Goal: Transaction & Acquisition: Purchase product/service

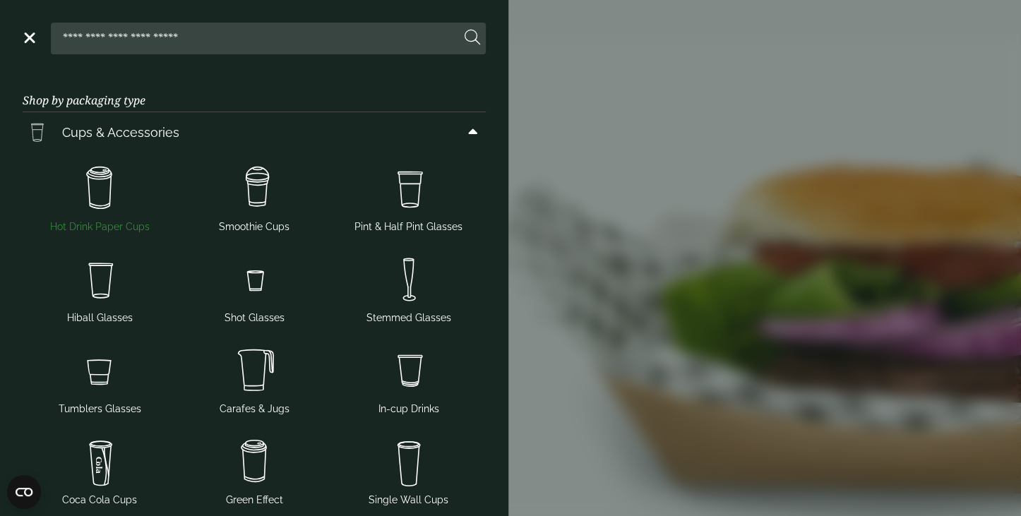
click at [106, 189] on img at bounding box center [99, 188] width 143 height 56
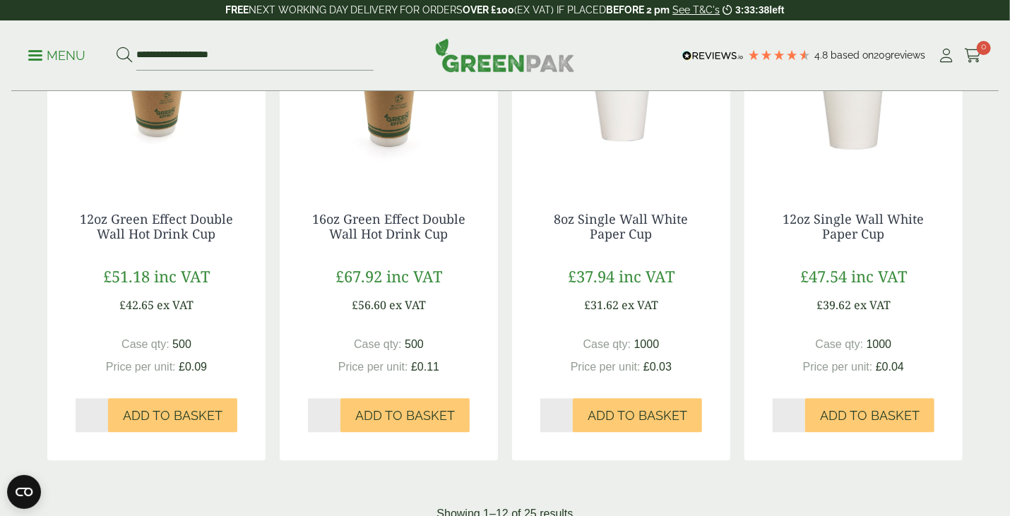
scroll to position [1412, 0]
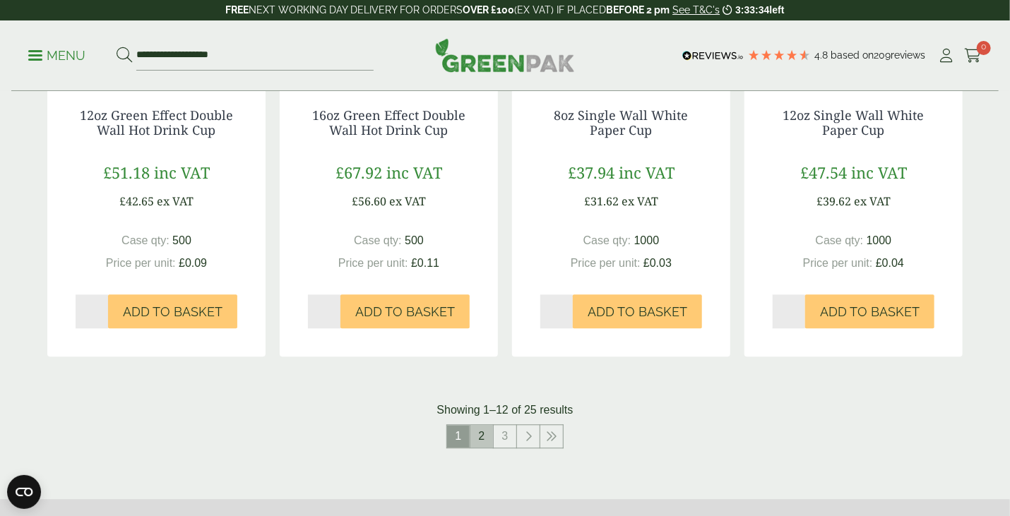
click at [489, 439] on link "2" at bounding box center [481, 436] width 23 height 23
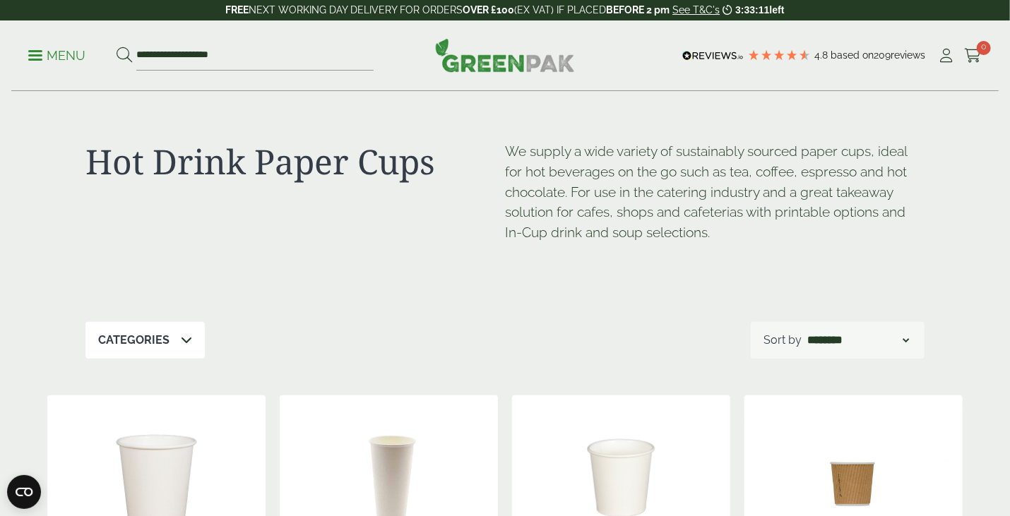
click at [39, 61] on p "Menu" at bounding box center [56, 55] width 57 height 17
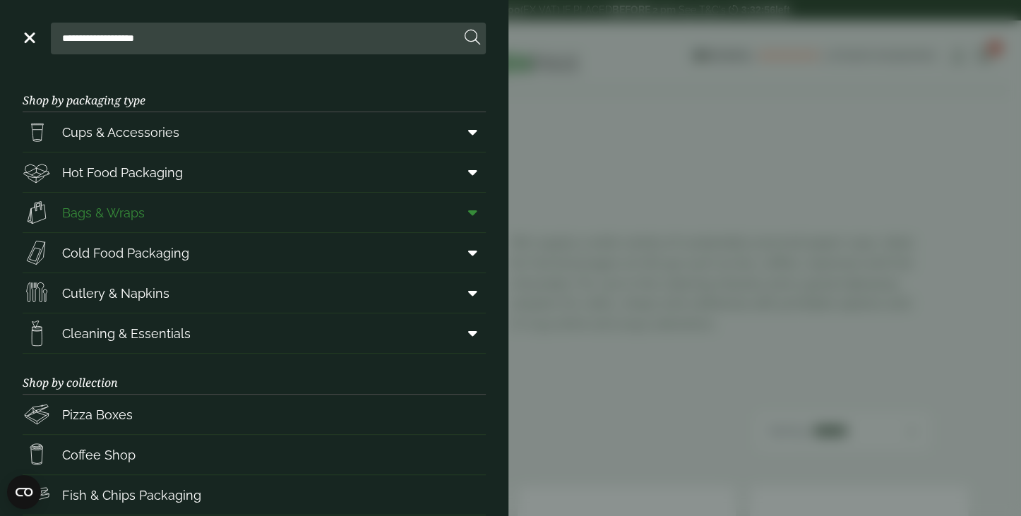
click at [143, 212] on span "Bags & Wraps" at bounding box center [103, 212] width 83 height 19
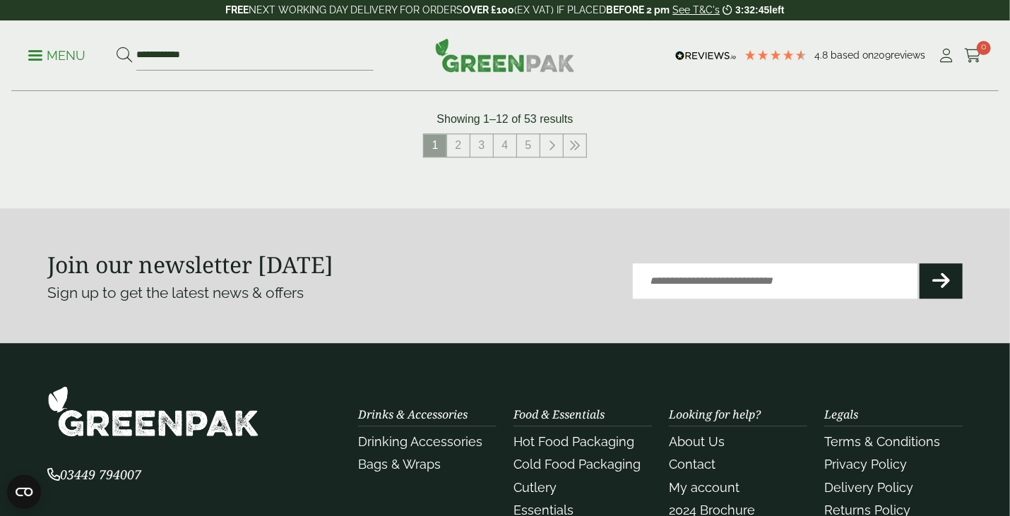
scroll to position [1554, 0]
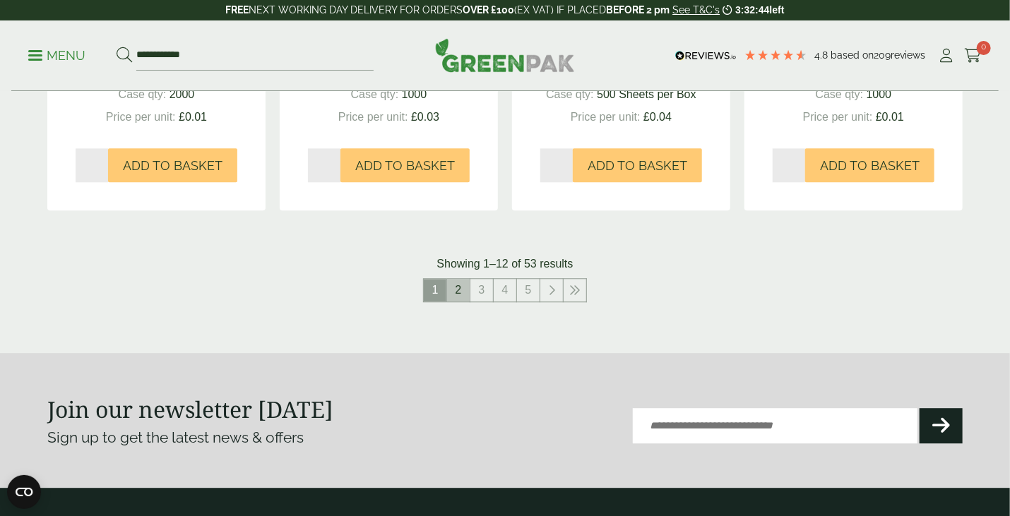
click at [461, 290] on link "2" at bounding box center [458, 290] width 23 height 23
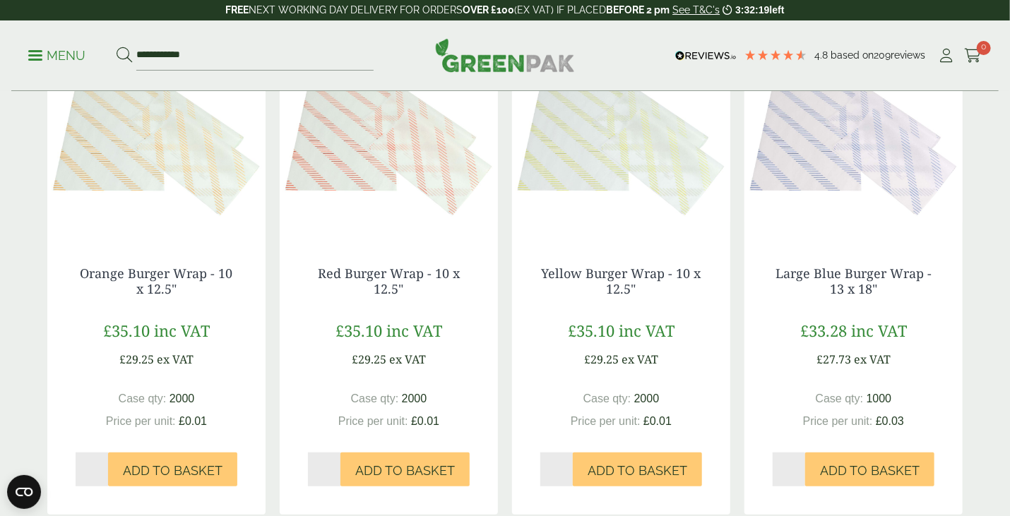
scroll to position [212, 0]
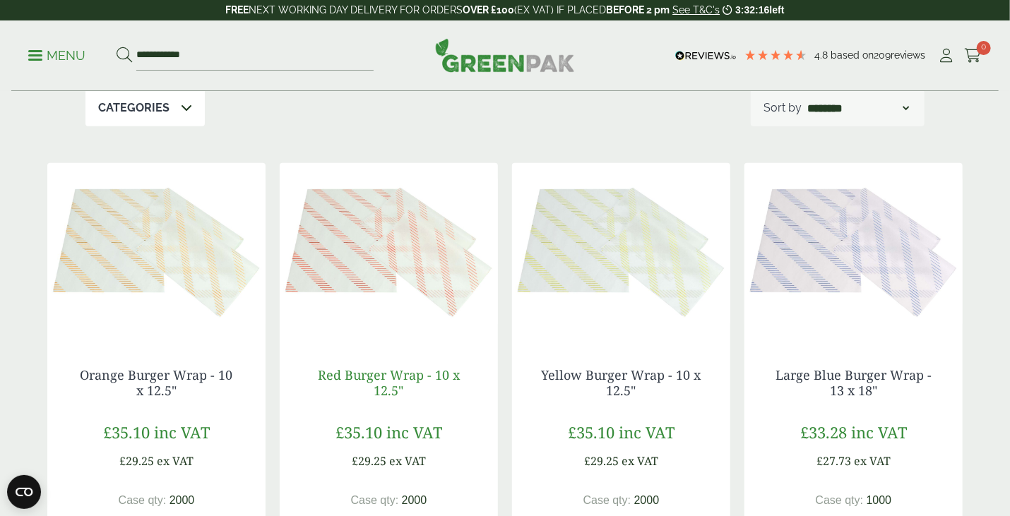
click at [402, 375] on link "Red Burger Wrap - 10 x 12.5"" at bounding box center [389, 383] width 142 height 32
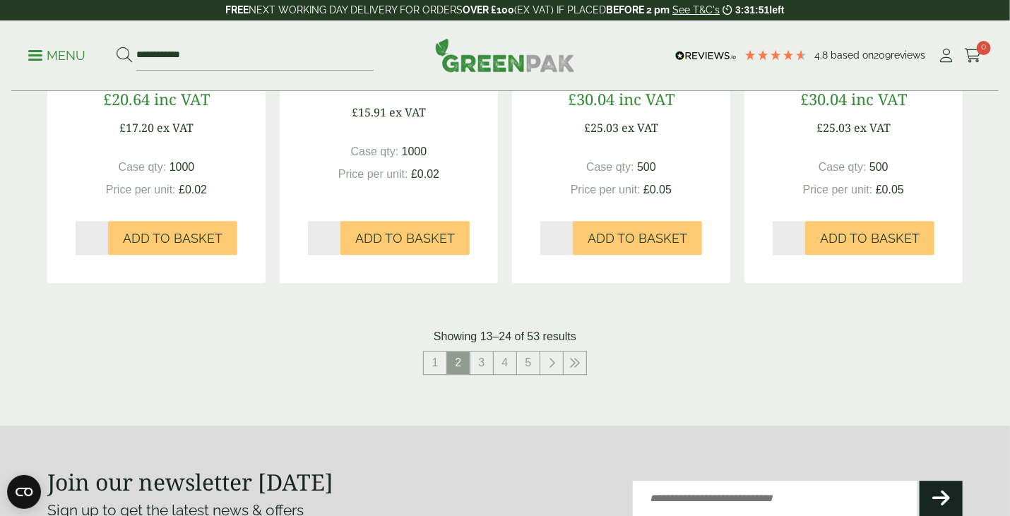
scroll to position [1483, 0]
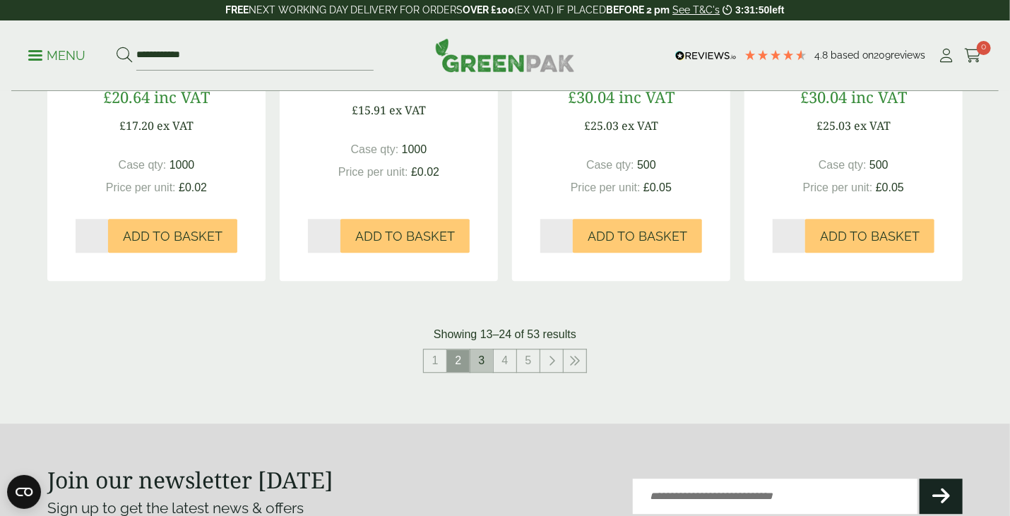
click at [482, 364] on link "3" at bounding box center [481, 361] width 23 height 23
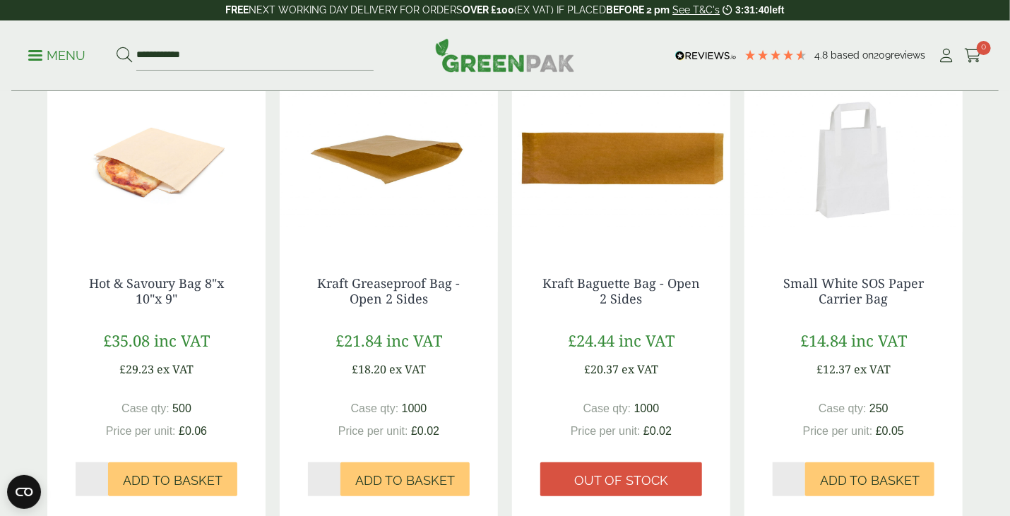
scroll to position [282, 0]
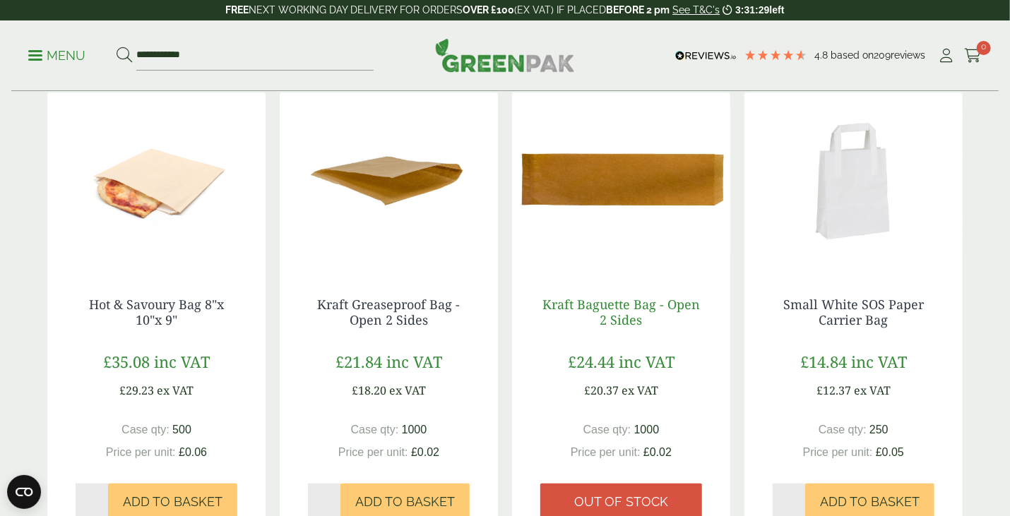
click at [624, 307] on link "Kraft Baguette Bag - Open 2 Sides" at bounding box center [620, 312] width 157 height 32
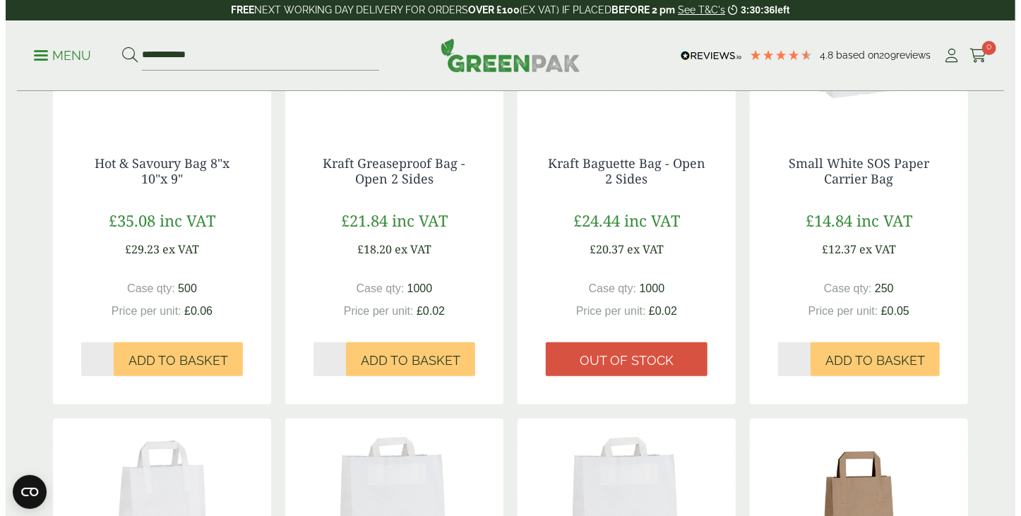
scroll to position [212, 0]
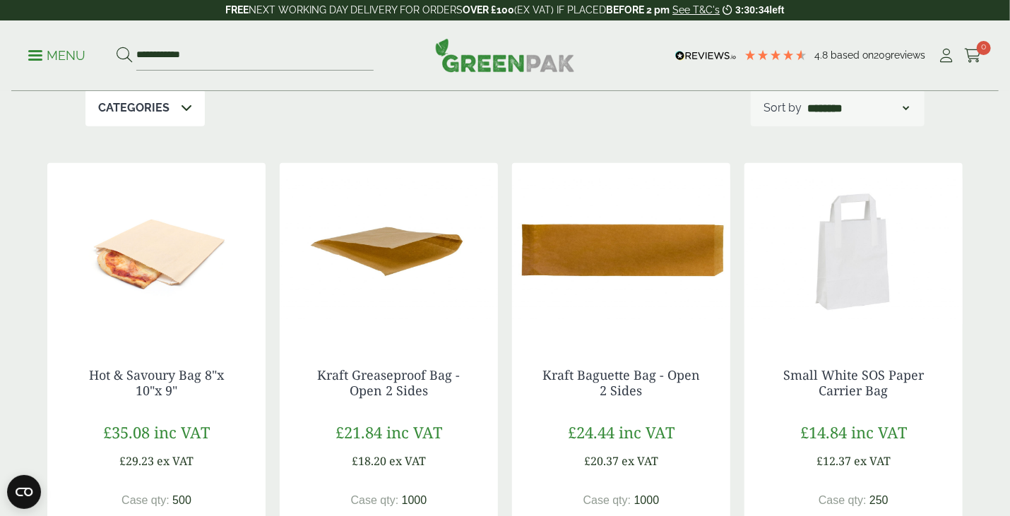
click at [37, 59] on link "Menu" at bounding box center [56, 54] width 57 height 14
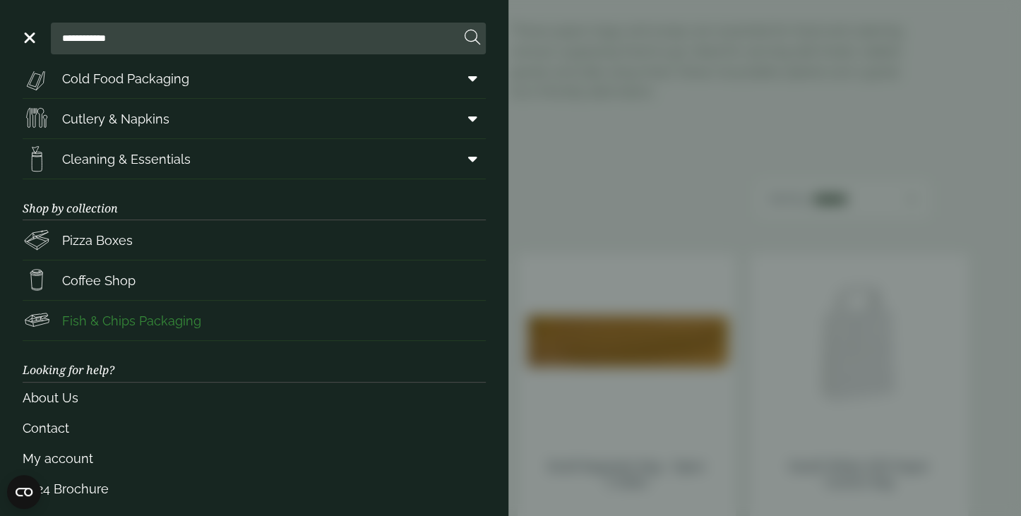
scroll to position [183, 0]
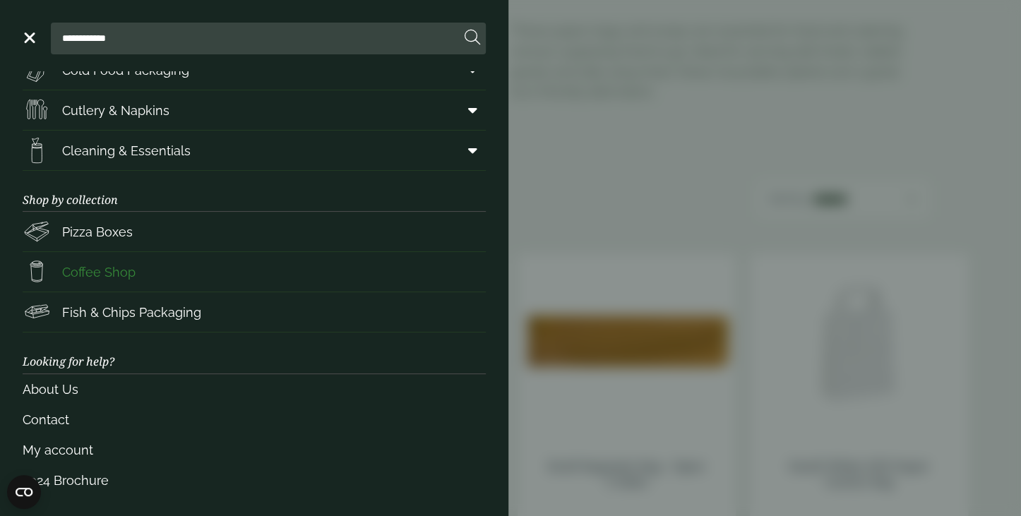
click at [109, 270] on span "Coffee Shop" at bounding box center [98, 272] width 73 height 19
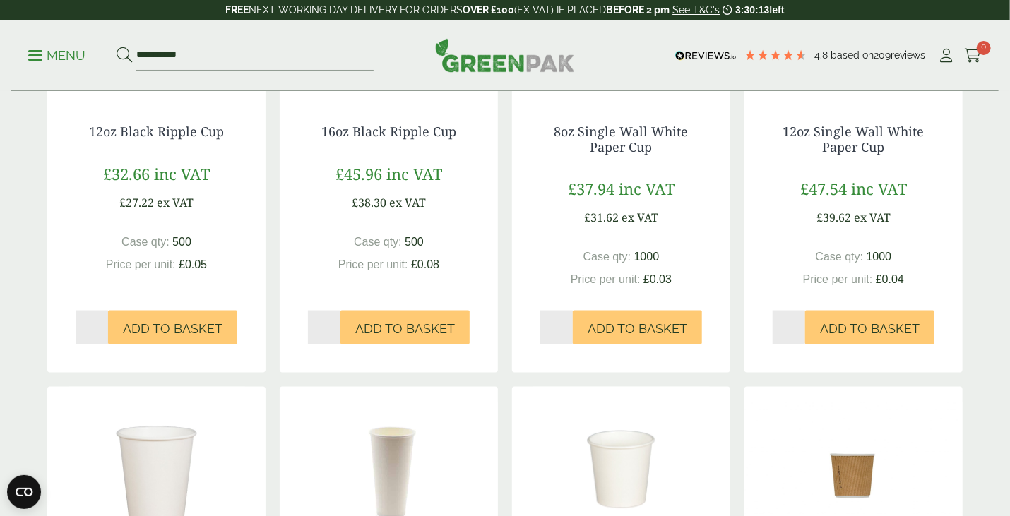
scroll to position [706, 0]
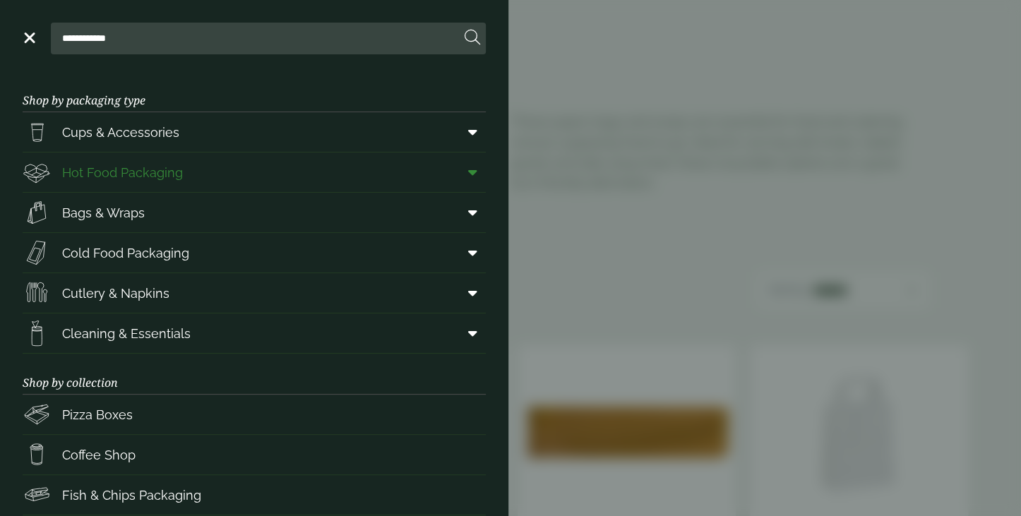
scroll to position [212, 0]
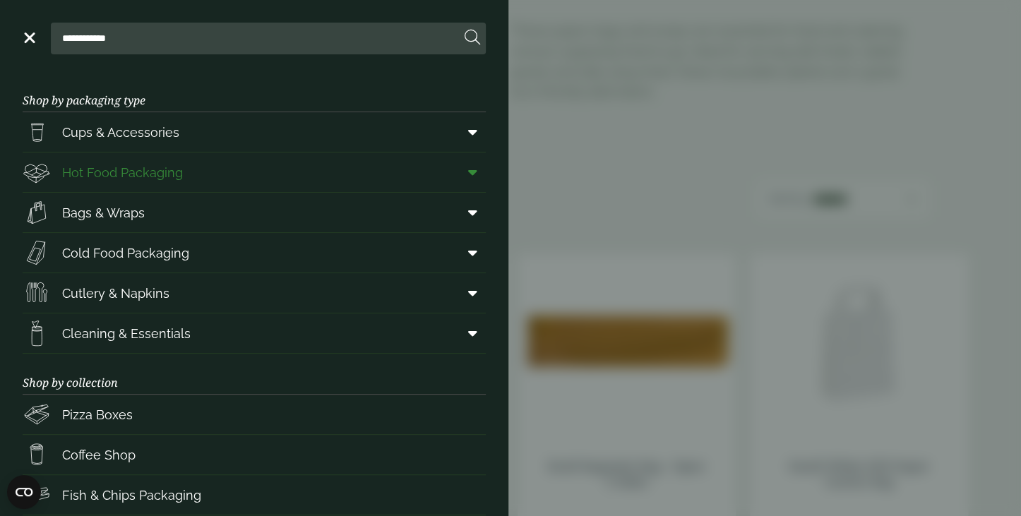
click at [470, 171] on span at bounding box center [470, 172] width 32 height 27
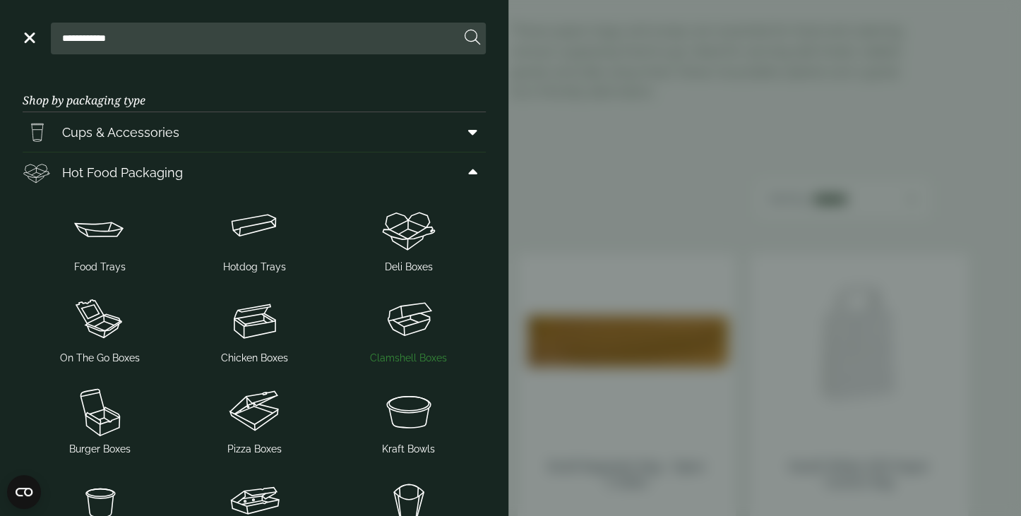
scroll to position [141, 0]
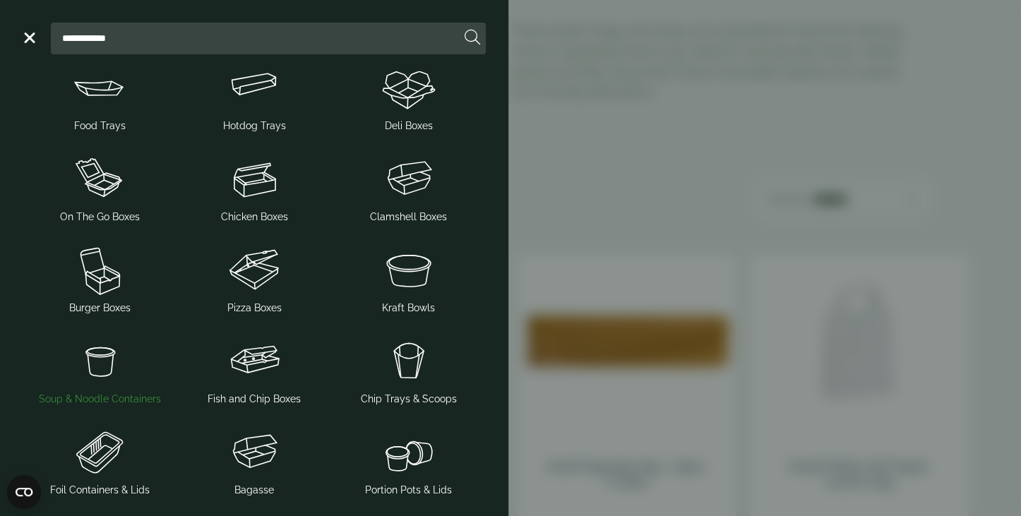
click at [96, 369] on img at bounding box center [99, 361] width 143 height 56
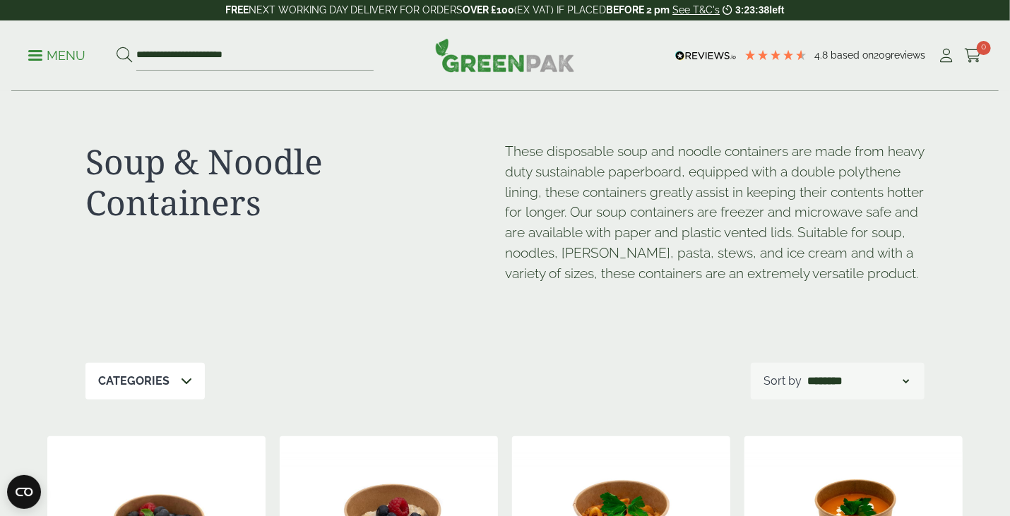
click at [42, 56] on p "Menu" at bounding box center [56, 55] width 57 height 17
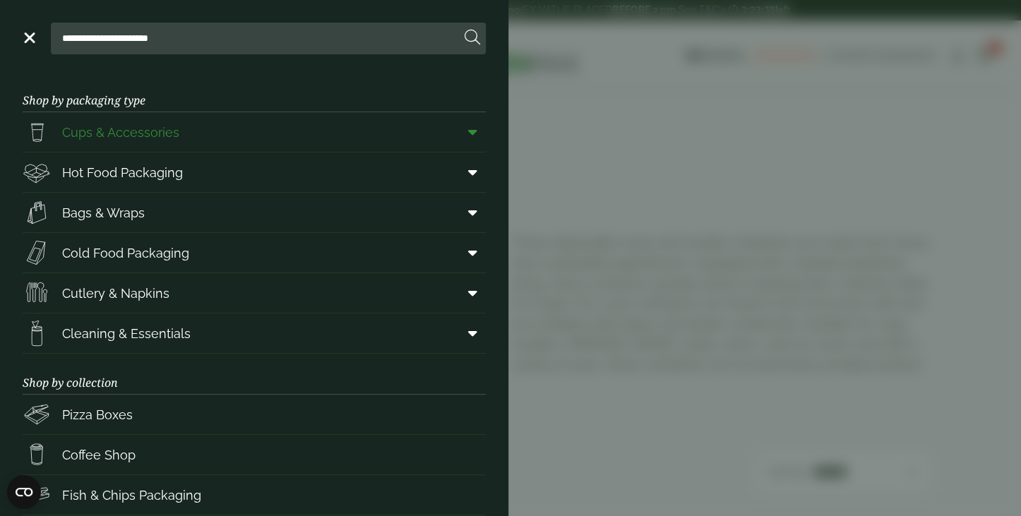
click at [470, 130] on span at bounding box center [470, 132] width 32 height 27
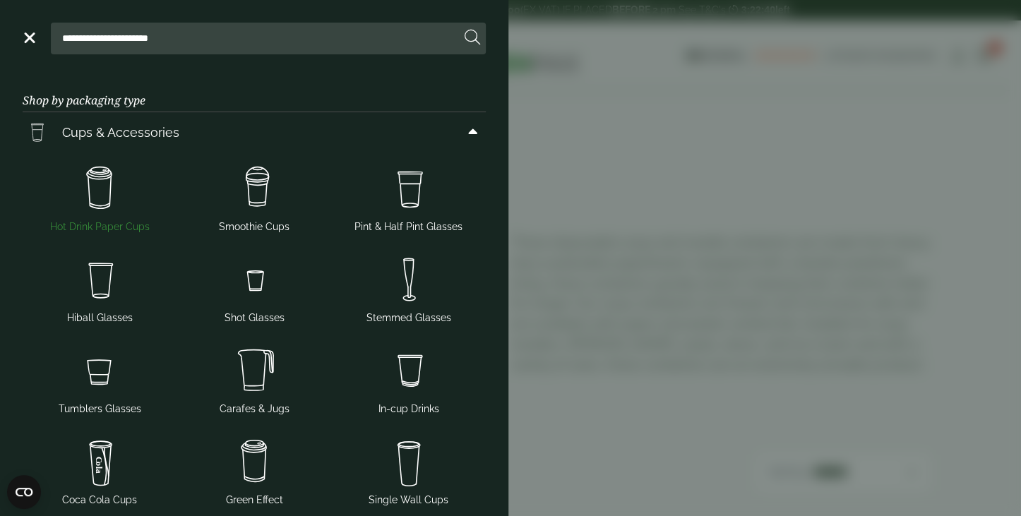
click at [90, 196] on img at bounding box center [99, 188] width 143 height 56
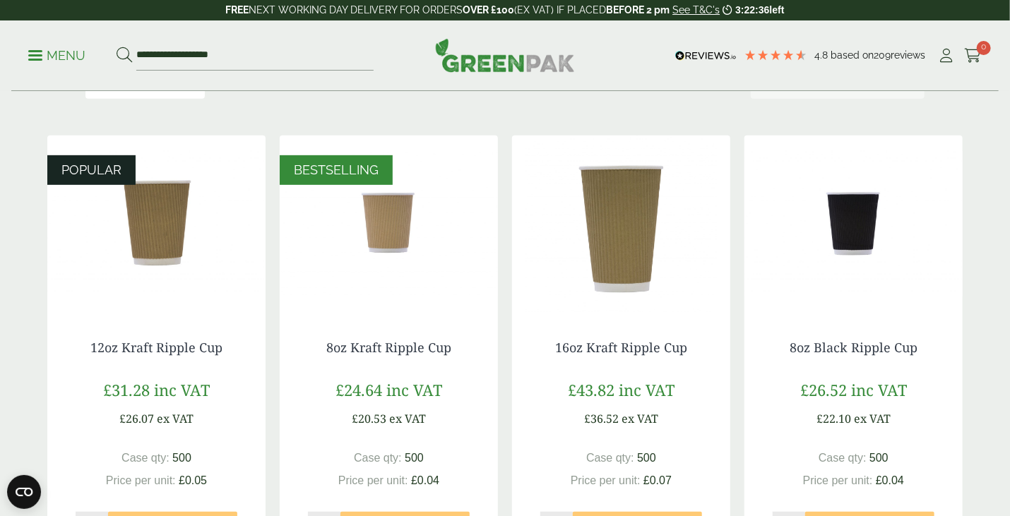
scroll to position [282, 0]
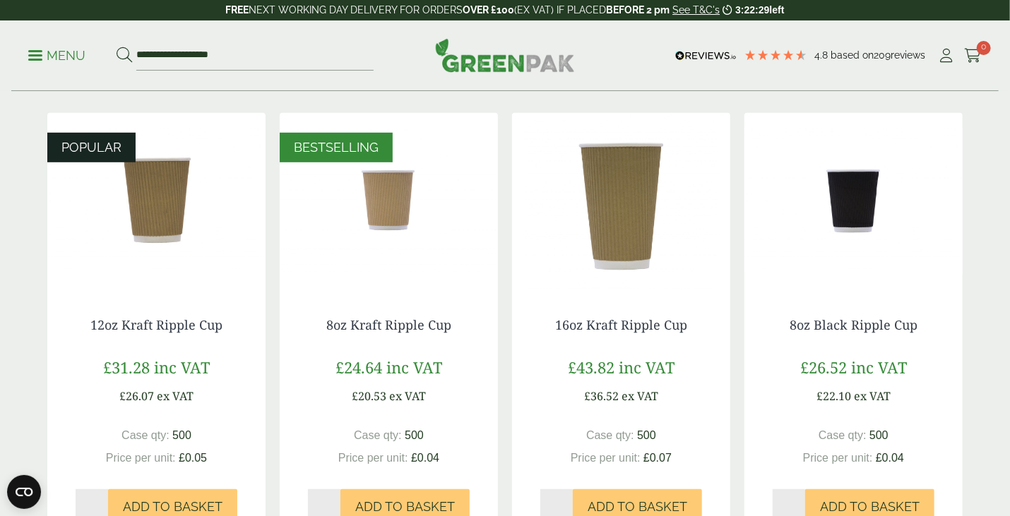
drag, startPoint x: 531, startPoint y: 246, endPoint x: 419, endPoint y: 82, distance: 198.2
click at [419, 82] on div "**********" at bounding box center [504, 55] width 987 height 71
click at [948, 53] on icon at bounding box center [947, 56] width 18 height 14
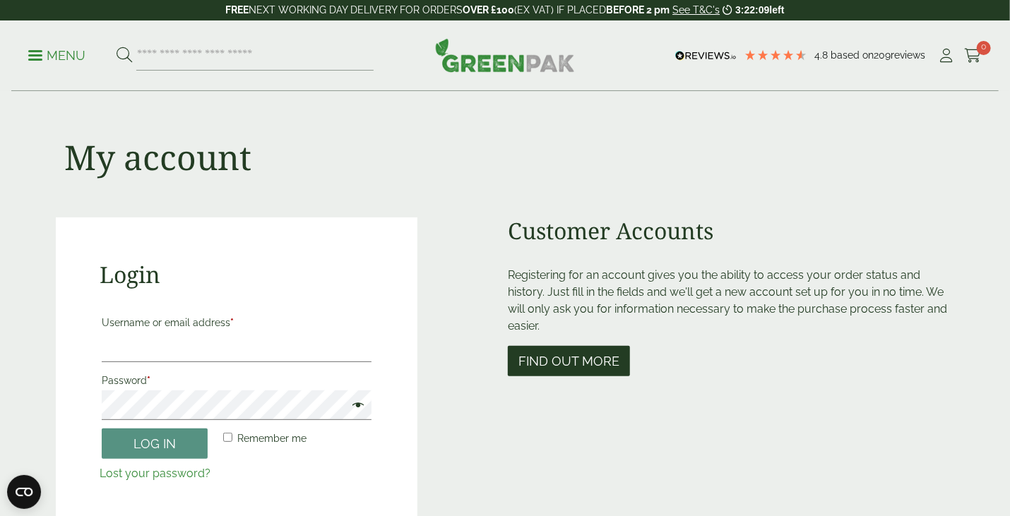
click at [568, 358] on button "Find out more" at bounding box center [569, 361] width 122 height 30
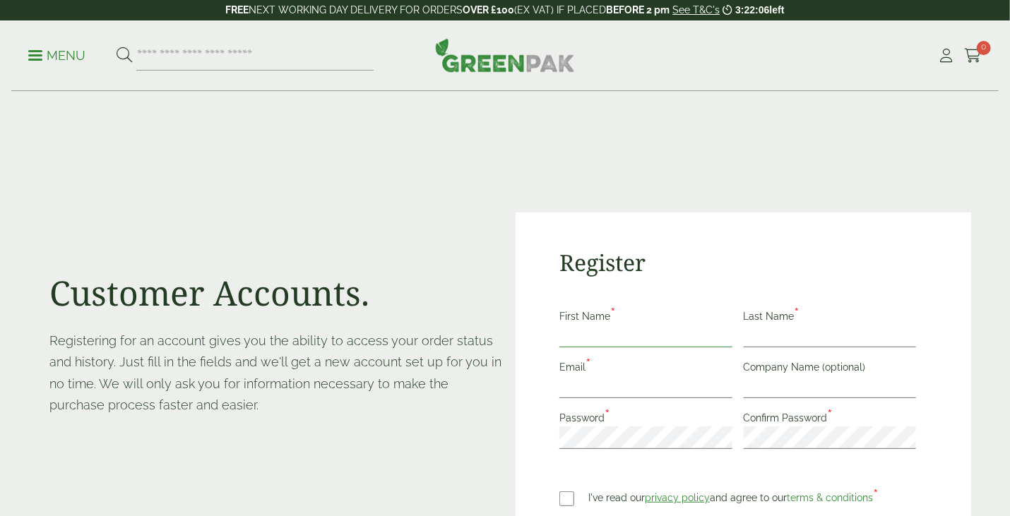
click at [600, 328] on input "First Name *" at bounding box center [645, 336] width 173 height 23
type input "**********"
type input "******"
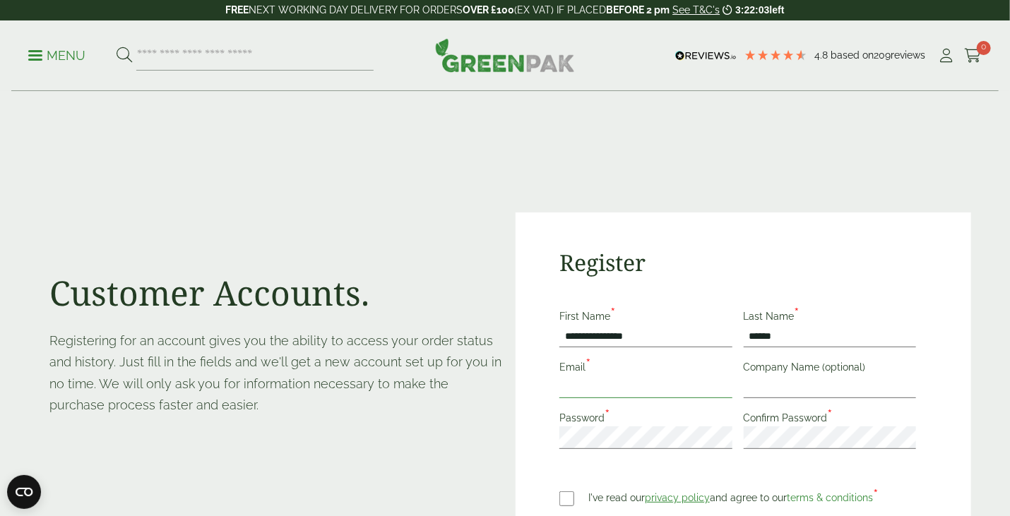
type input "**********"
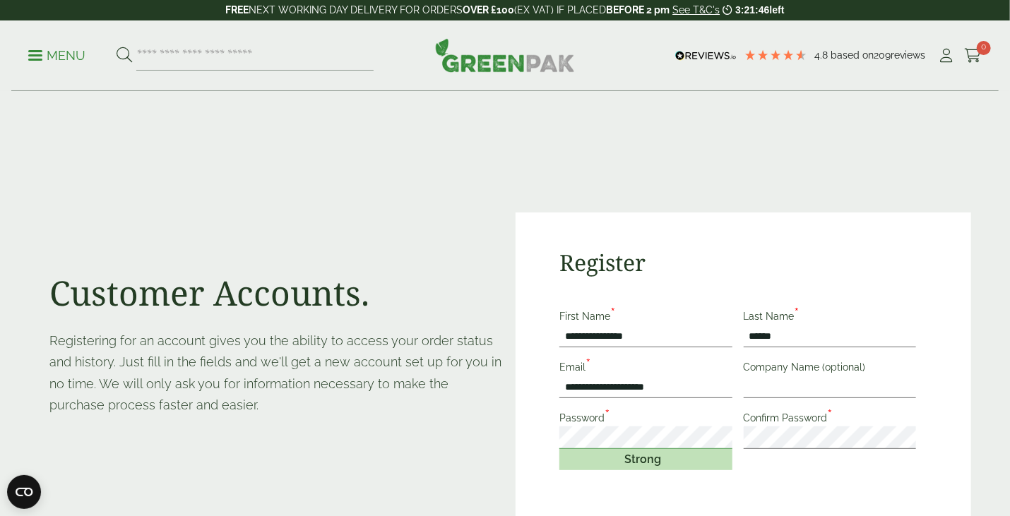
click at [521, 419] on div "**********" at bounding box center [743, 430] width 455 height 435
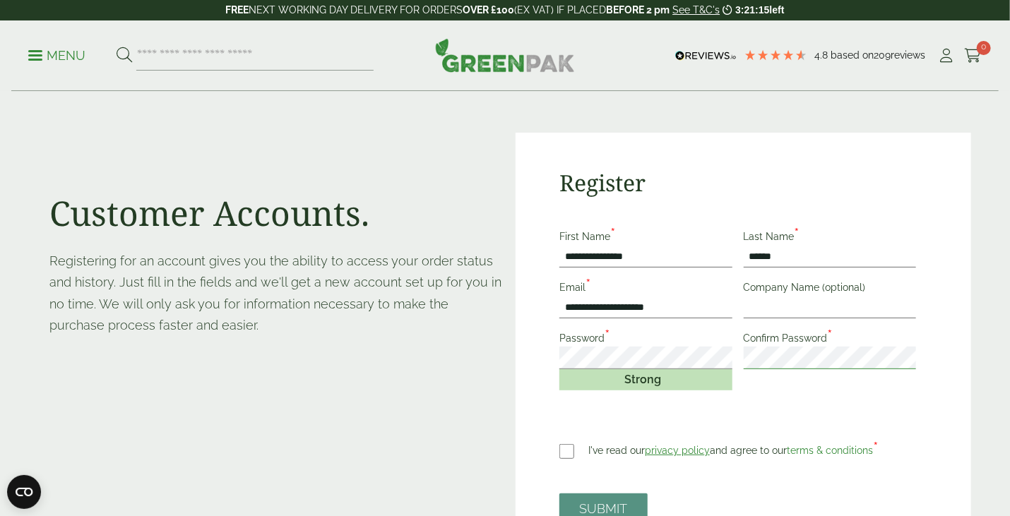
scroll to position [141, 0]
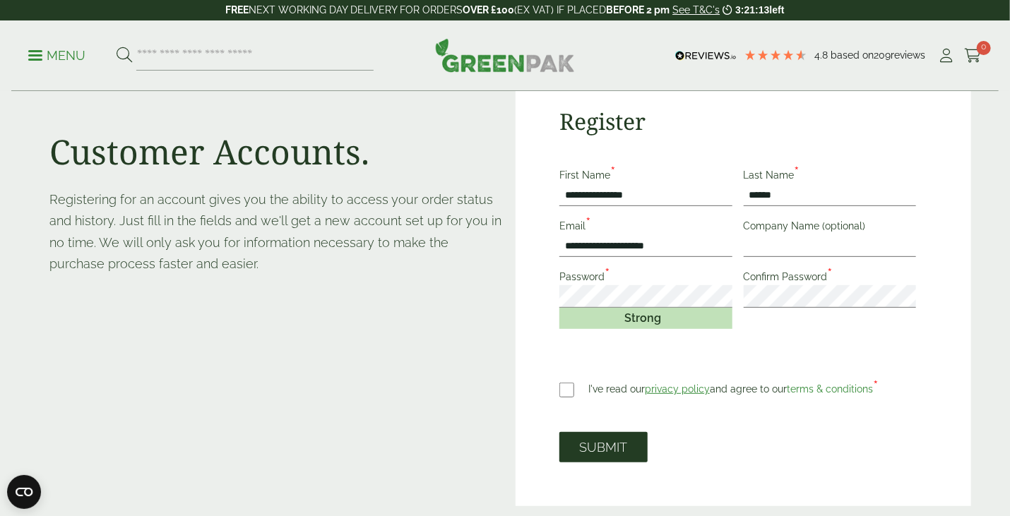
click at [590, 446] on button "SUBMIT" at bounding box center [603, 447] width 88 height 30
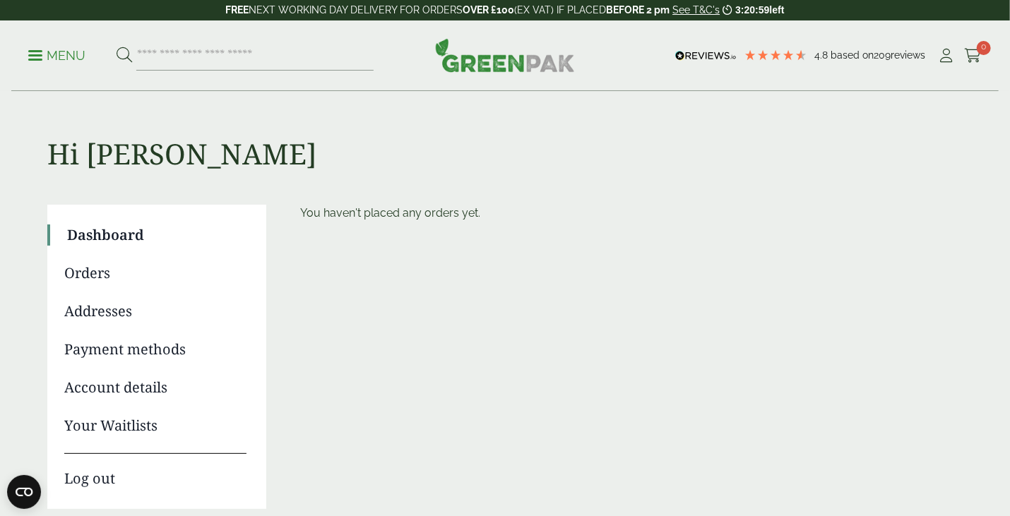
click at [61, 55] on p "Menu" at bounding box center [56, 55] width 57 height 17
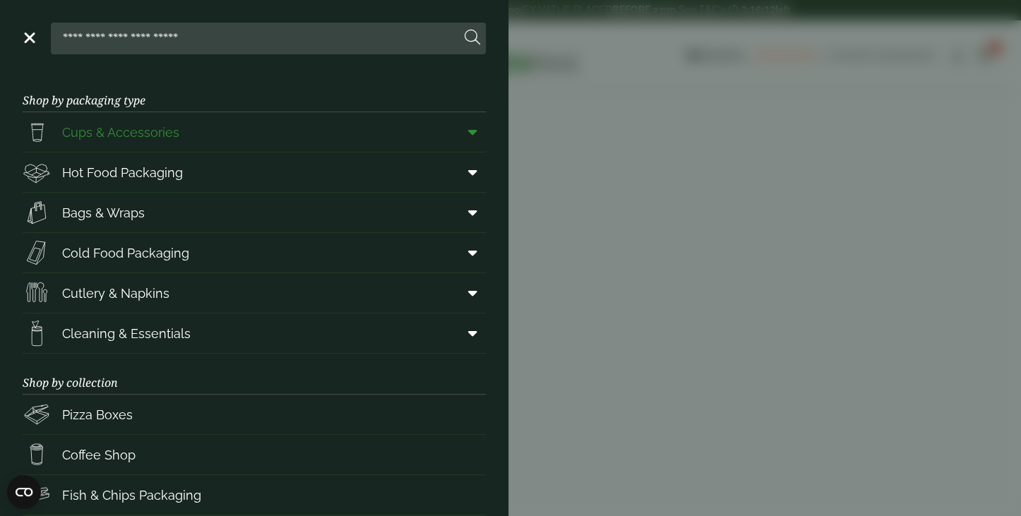
click at [285, 124] on link "Cups & Accessories" at bounding box center [254, 132] width 463 height 40
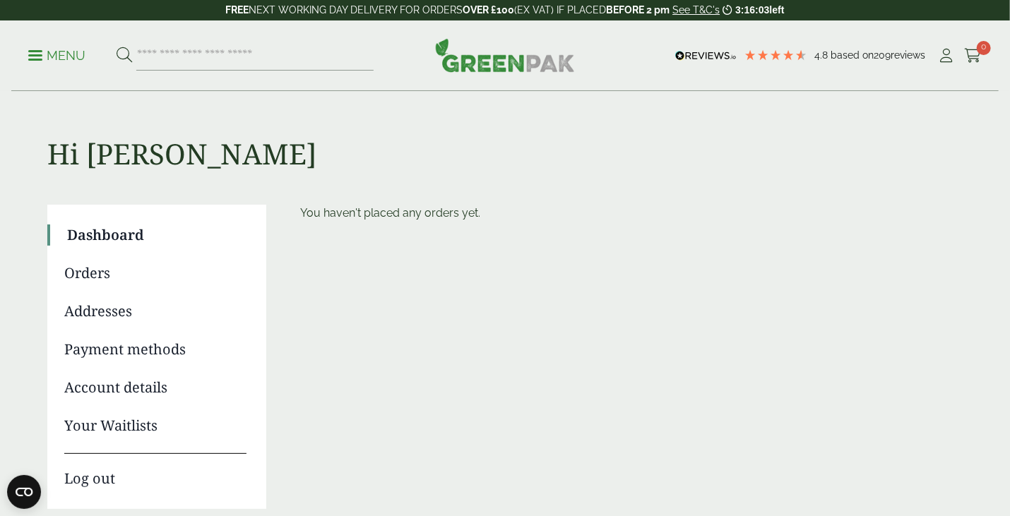
click at [38, 51] on link "Menu" at bounding box center [56, 54] width 57 height 14
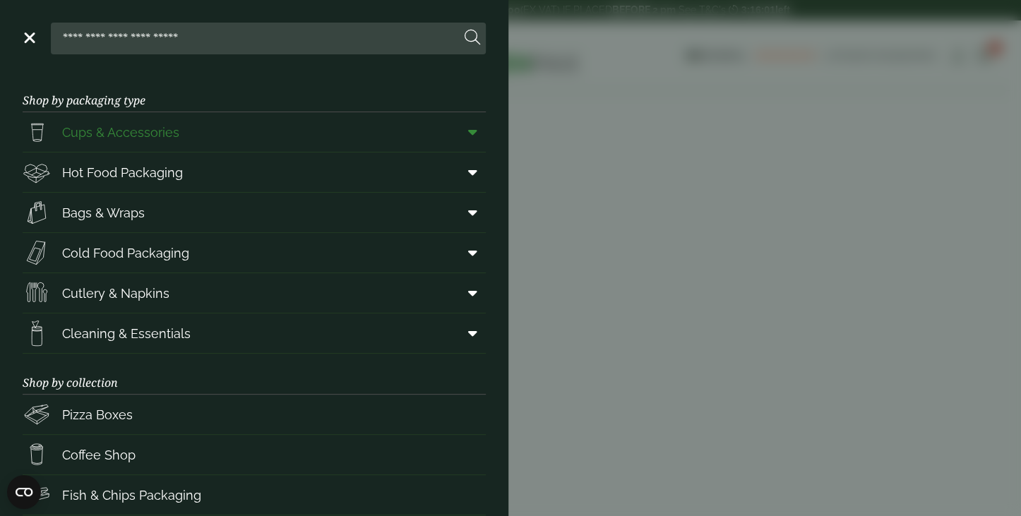
click at [468, 126] on icon at bounding box center [472, 132] width 9 height 14
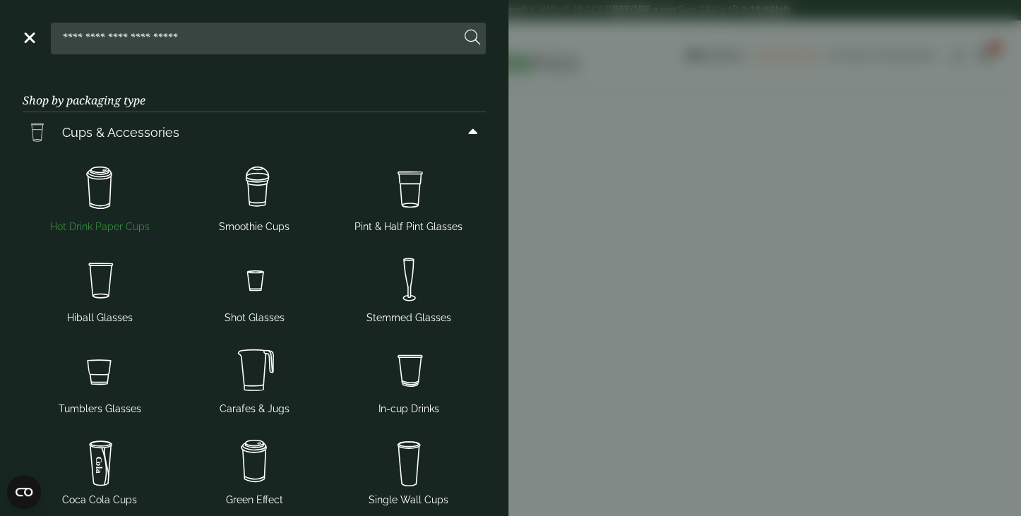
click at [110, 193] on img at bounding box center [99, 188] width 143 height 56
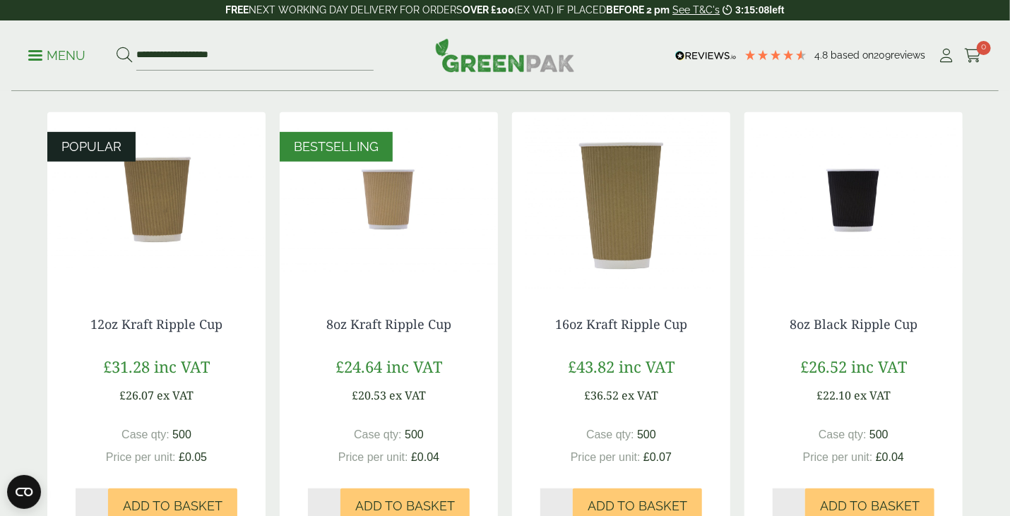
scroll to position [282, 0]
drag, startPoint x: 156, startPoint y: 187, endPoint x: 407, endPoint y: 293, distance: 272.8
click at [157, 187] on img at bounding box center [156, 201] width 218 height 177
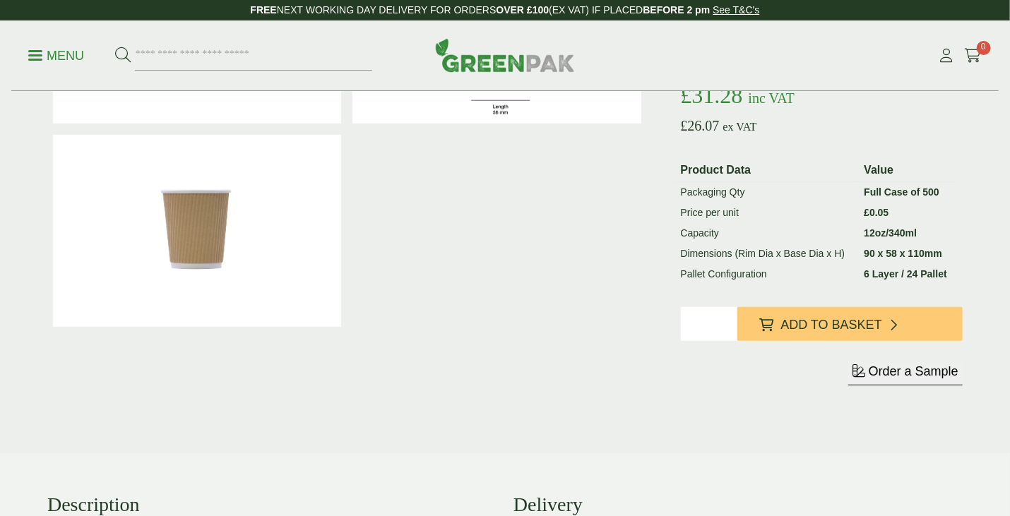
scroll to position [212, 0]
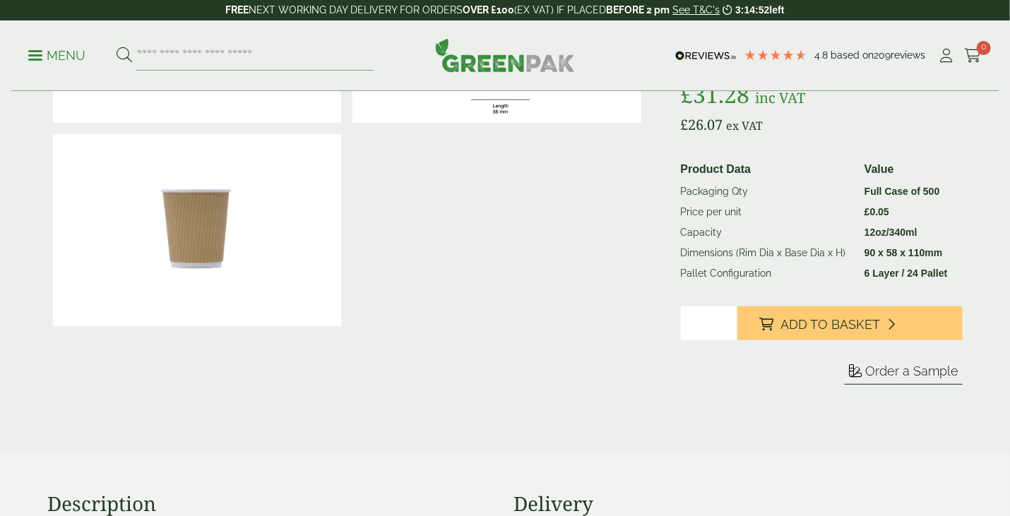
drag, startPoint x: 179, startPoint y: 220, endPoint x: 239, endPoint y: 242, distance: 64.1
click at [180, 220] on img at bounding box center [197, 230] width 288 height 192
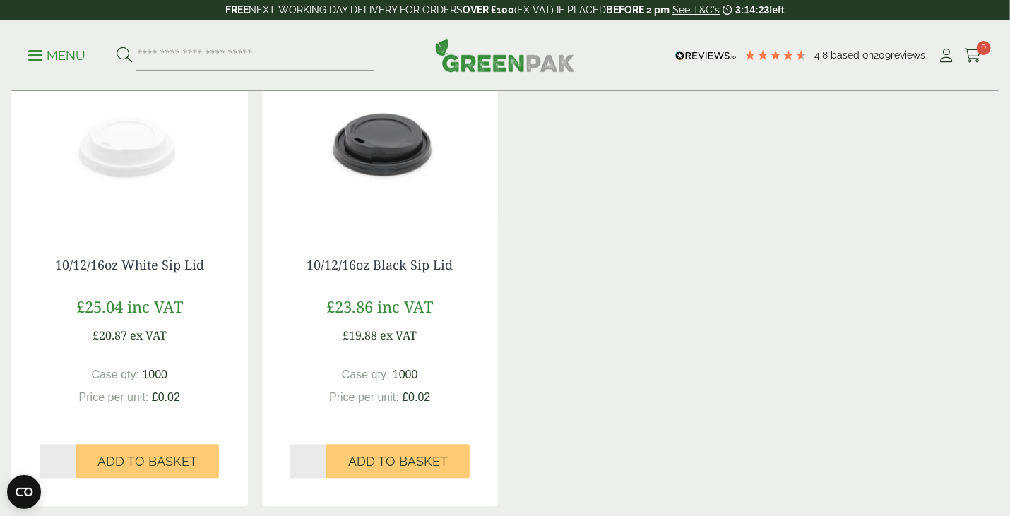
scroll to position [1059, 0]
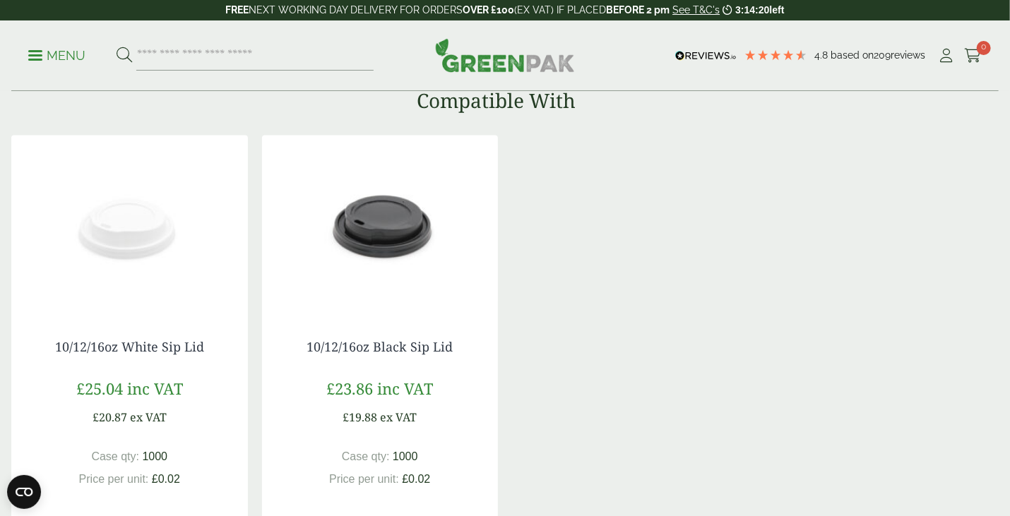
click at [129, 224] on img at bounding box center [129, 224] width 237 height 177
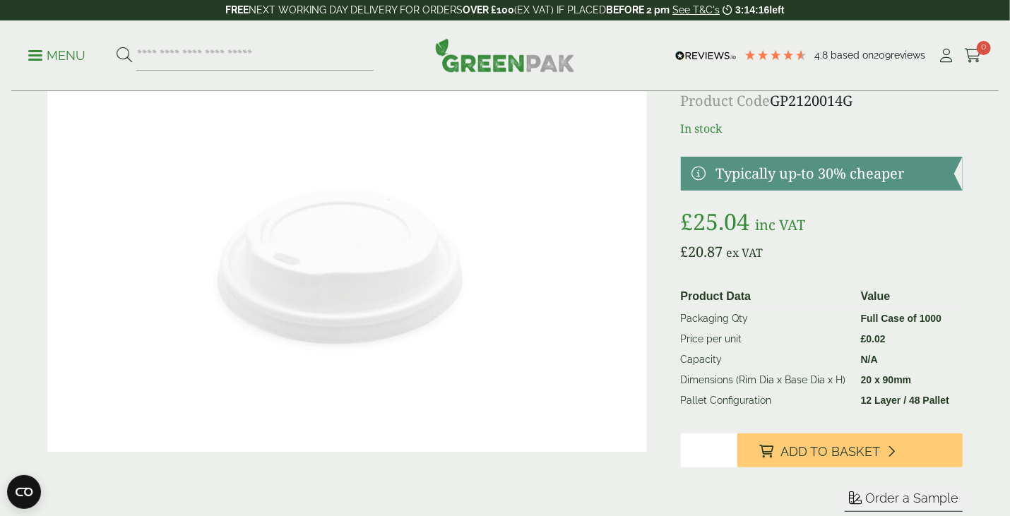
scroll to position [71, 0]
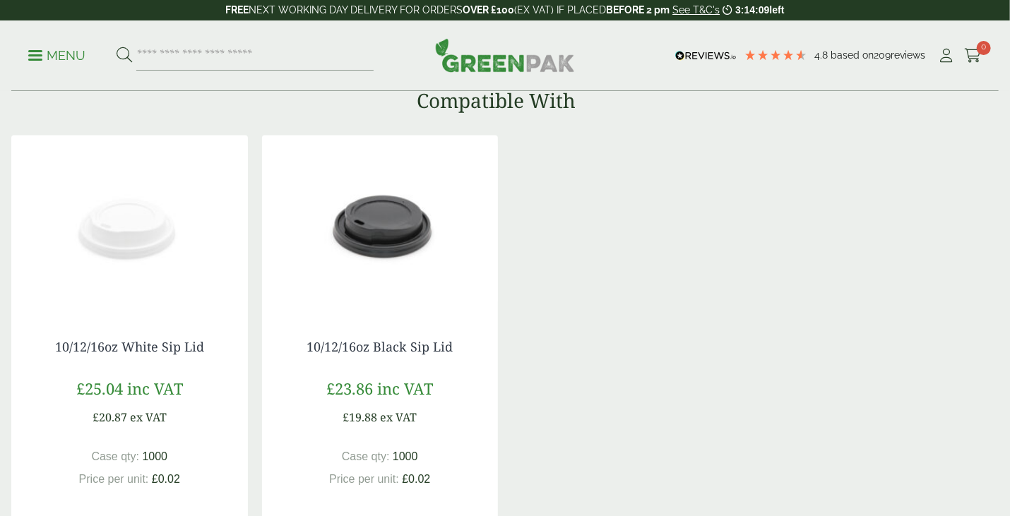
scroll to position [1059, 0]
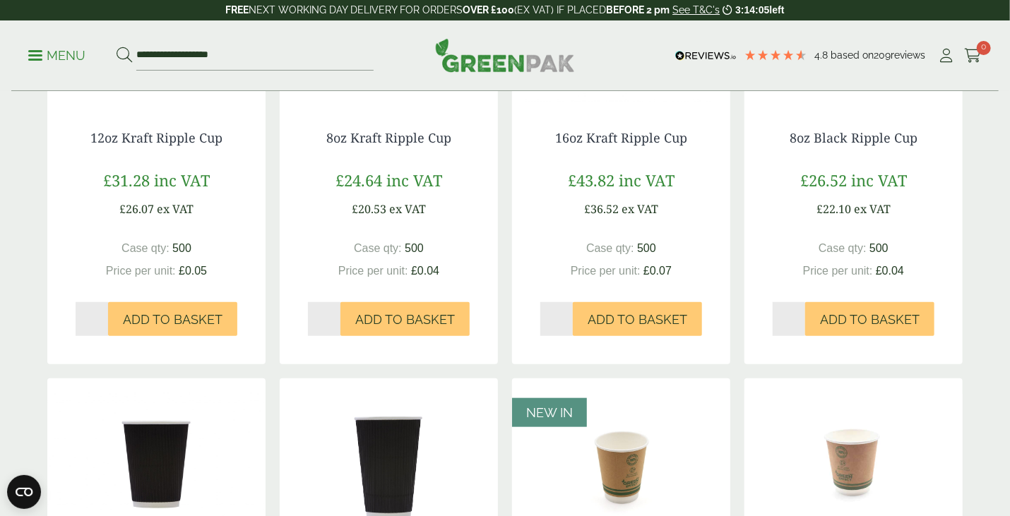
scroll to position [494, 0]
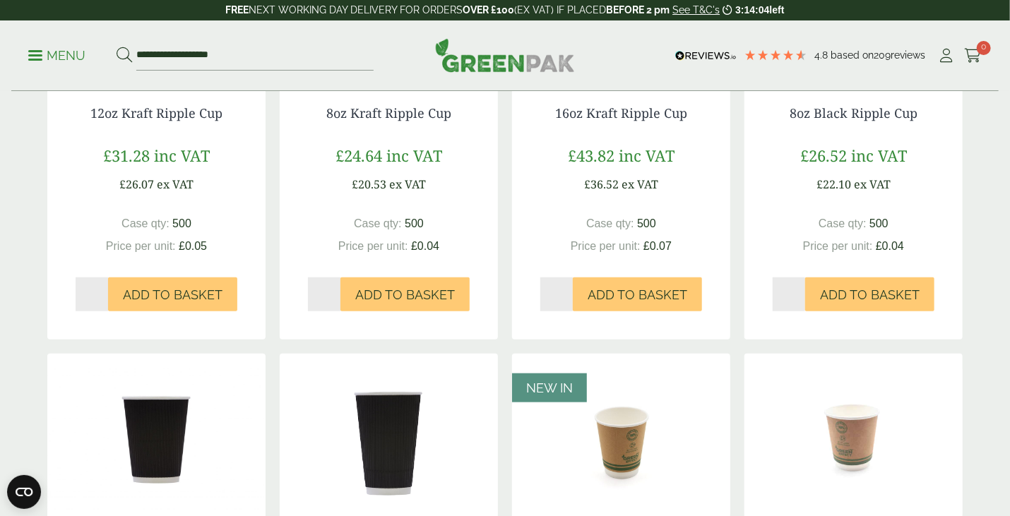
drag, startPoint x: 142, startPoint y: 440, endPoint x: 150, endPoint y: 436, distance: 8.8
click at [141, 439] on img at bounding box center [156, 442] width 218 height 177
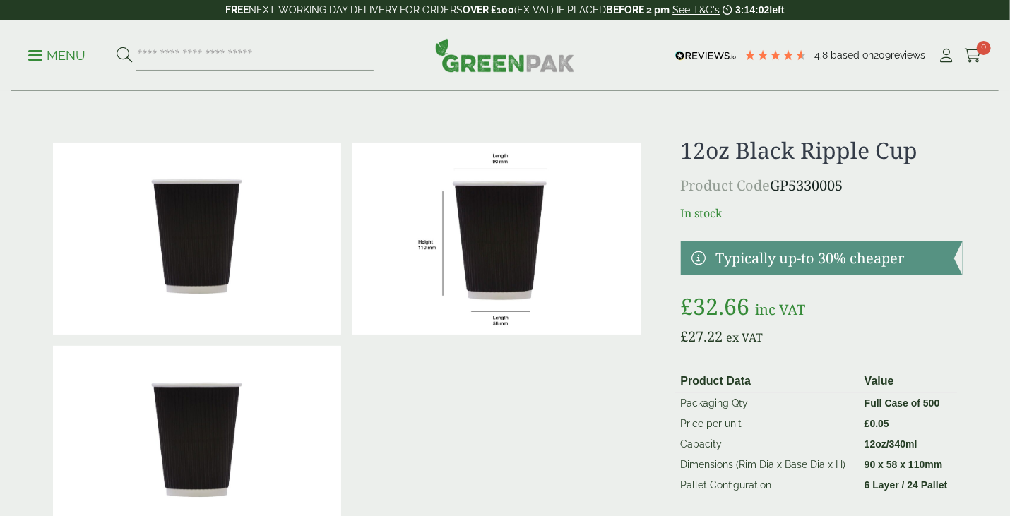
click at [214, 239] on img at bounding box center [197, 239] width 288 height 192
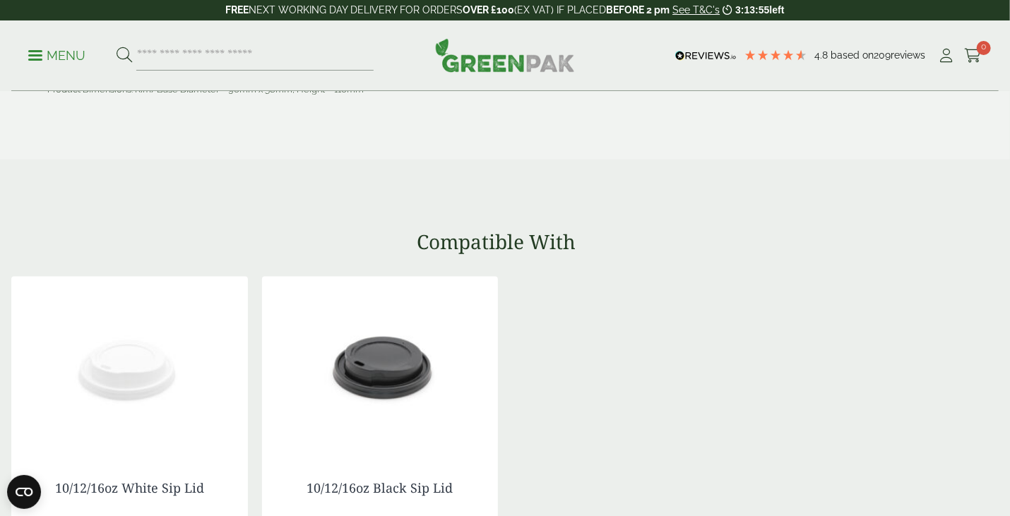
scroll to position [989, 0]
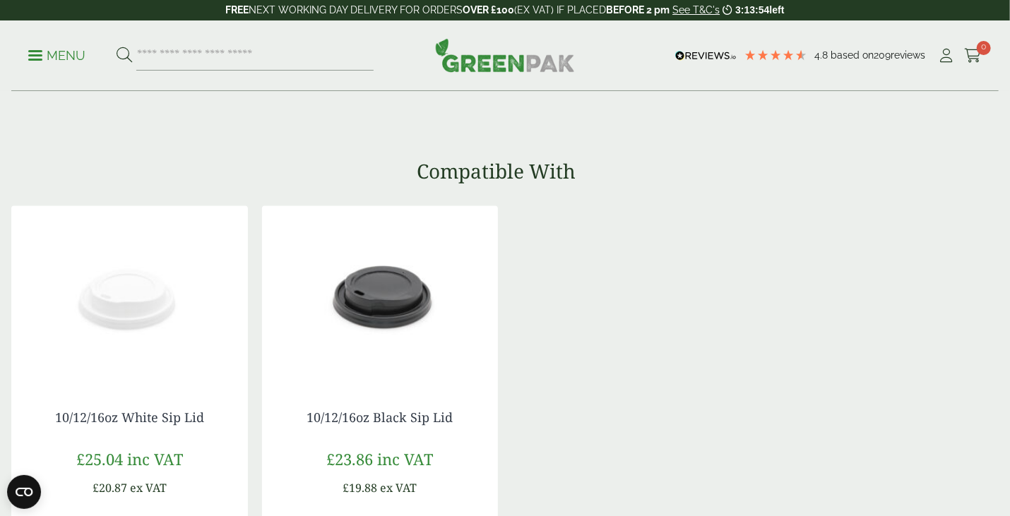
click at [399, 285] on img at bounding box center [380, 294] width 237 height 177
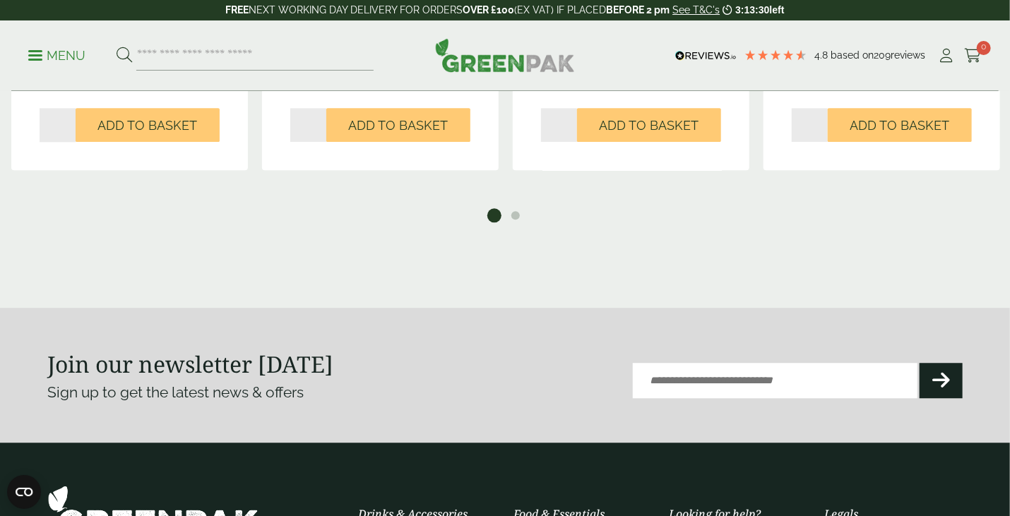
scroll to position [1554, 0]
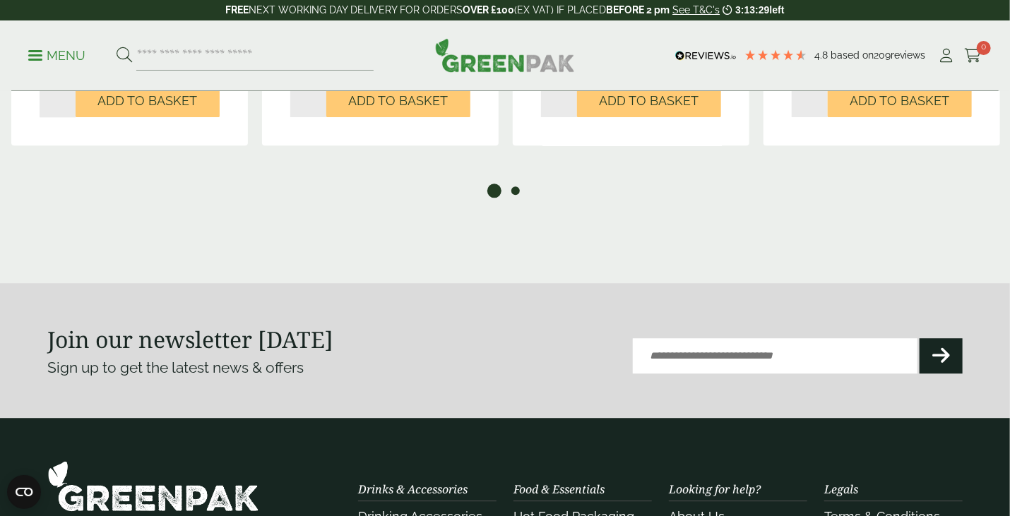
click at [513, 191] on button "2" at bounding box center [515, 191] width 14 height 14
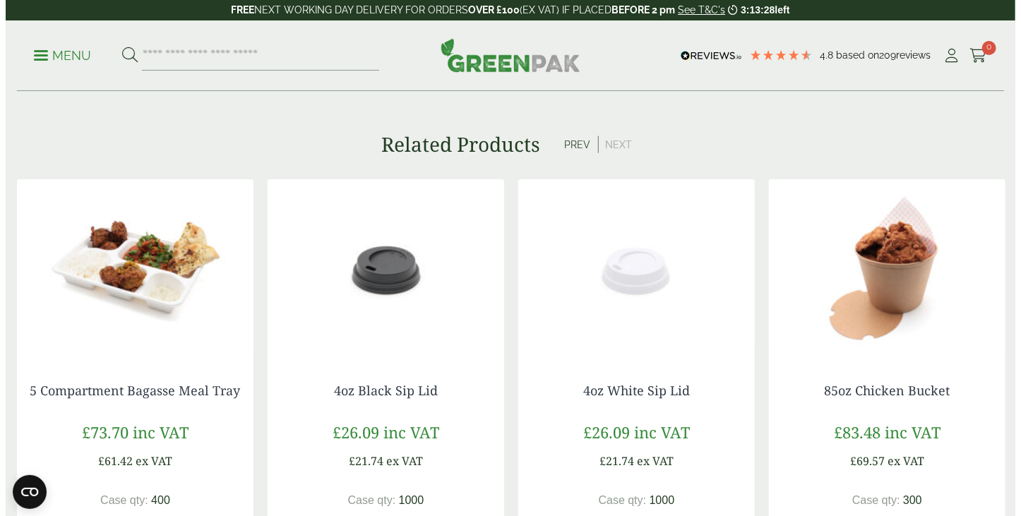
scroll to position [1059, 0]
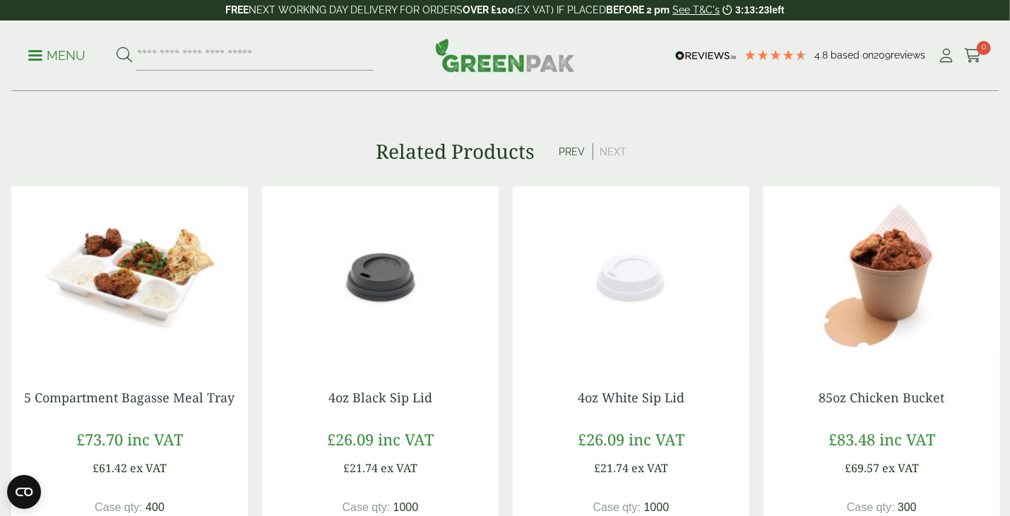
click at [31, 52] on link "Menu" at bounding box center [56, 54] width 57 height 14
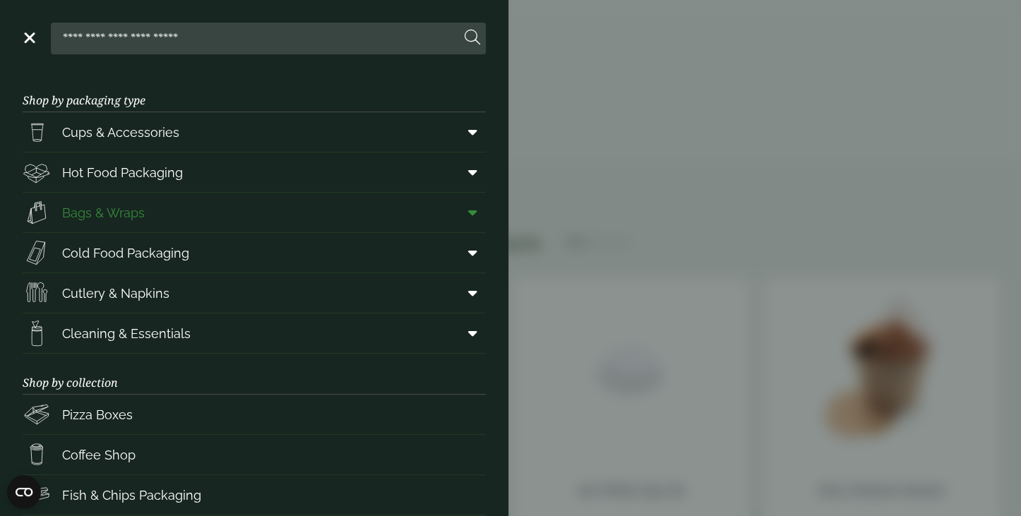
click at [207, 218] on link "Bags & Wraps" at bounding box center [254, 213] width 463 height 40
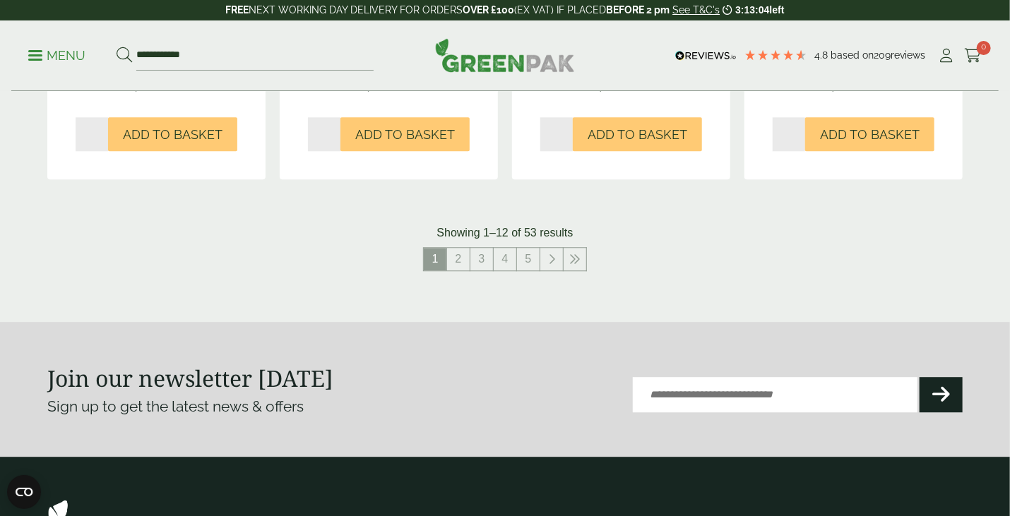
scroll to position [1624, 0]
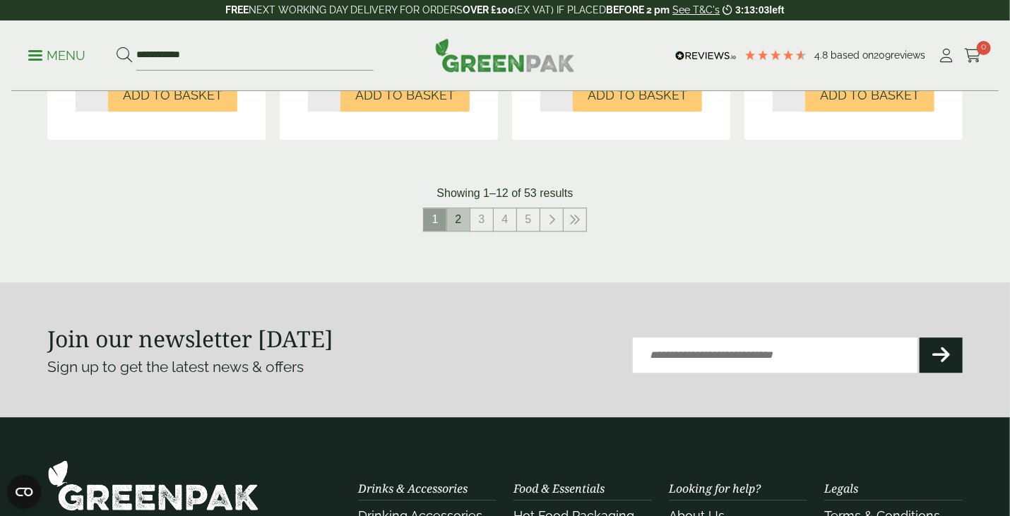
click at [455, 218] on link "2" at bounding box center [458, 219] width 23 height 23
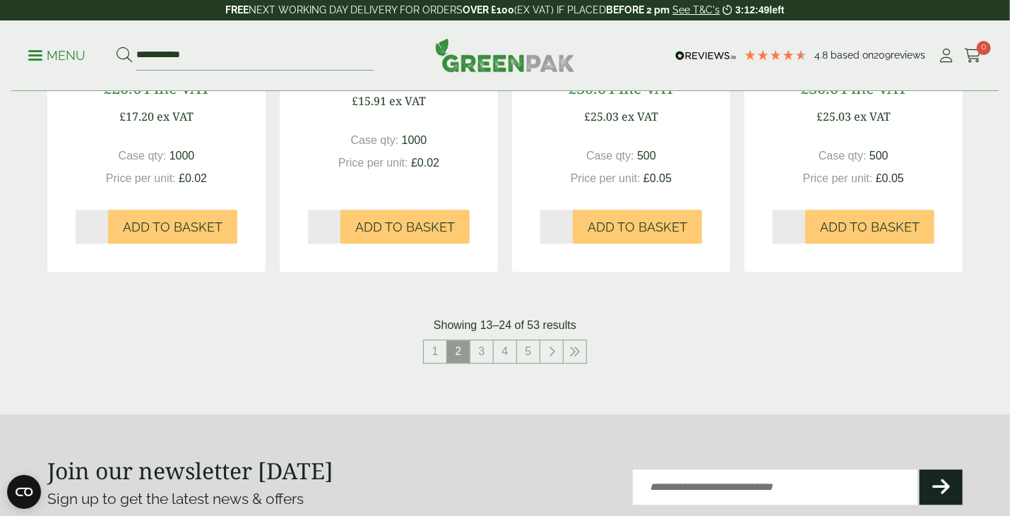
scroll to position [1554, 0]
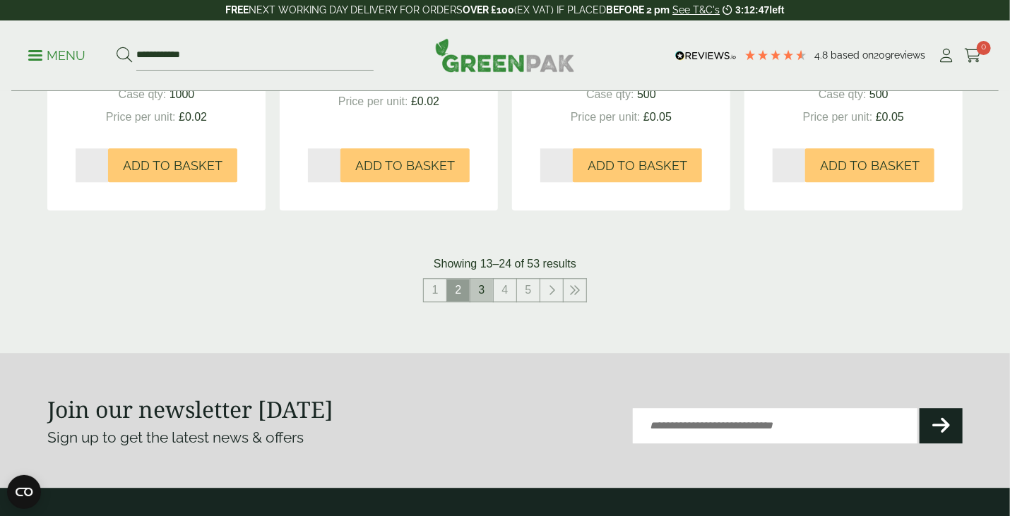
click at [483, 286] on link "3" at bounding box center [481, 290] width 23 height 23
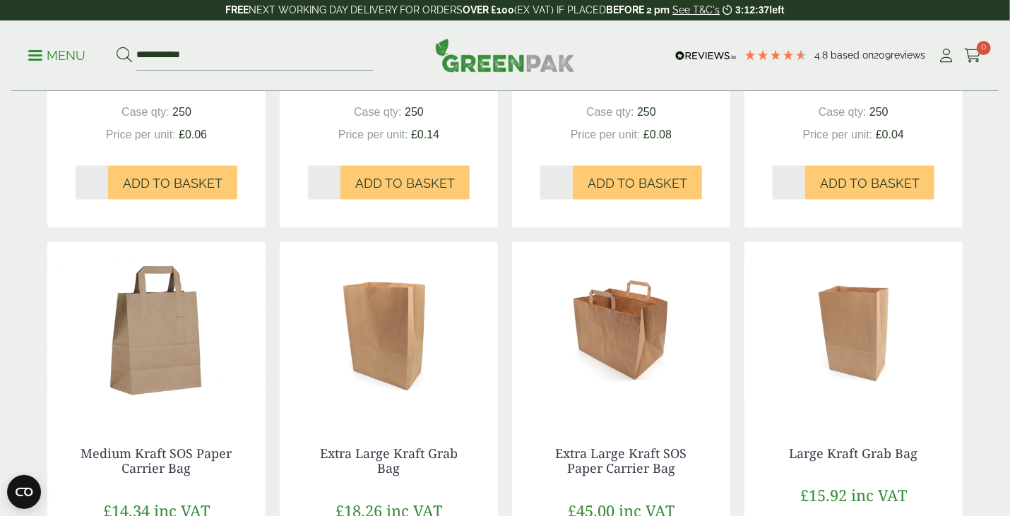
scroll to position [1130, 0]
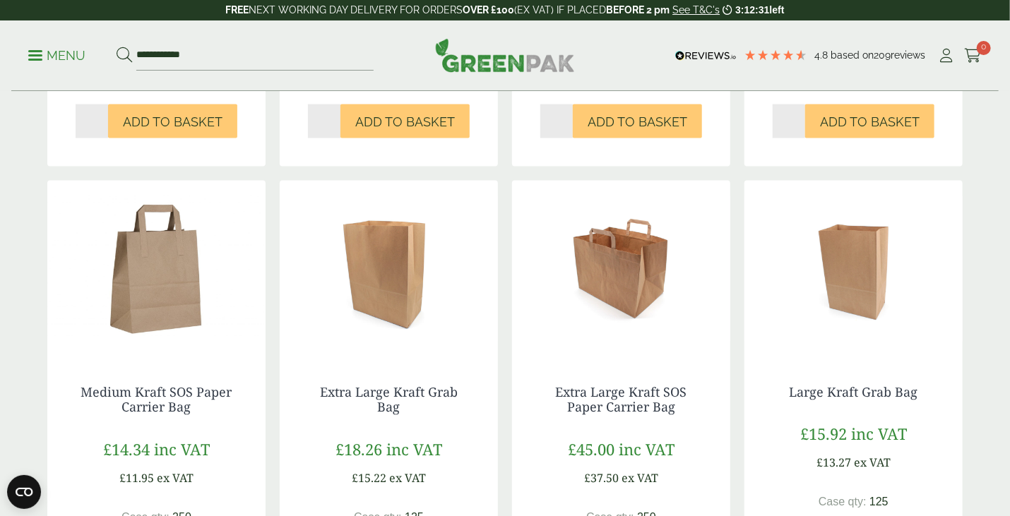
drag, startPoint x: 809, startPoint y: 56, endPoint x: 919, endPoint y: 66, distance: 110.5
click at [919, 66] on div "4.8 Based on 209 reviews" at bounding box center [804, 55] width 267 height 21
drag, startPoint x: 981, startPoint y: 144, endPoint x: 976, endPoint y: 137, distance: 8.6
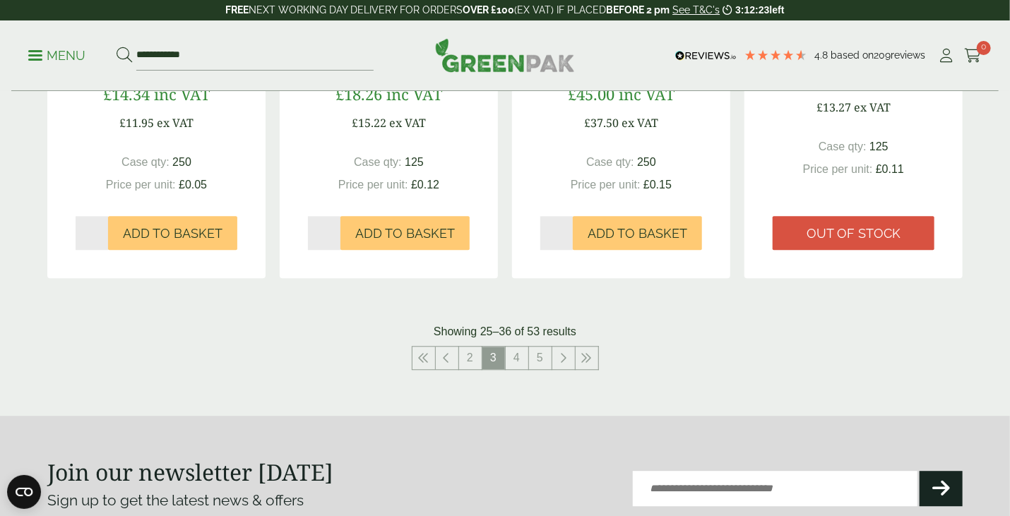
scroll to position [1483, 0]
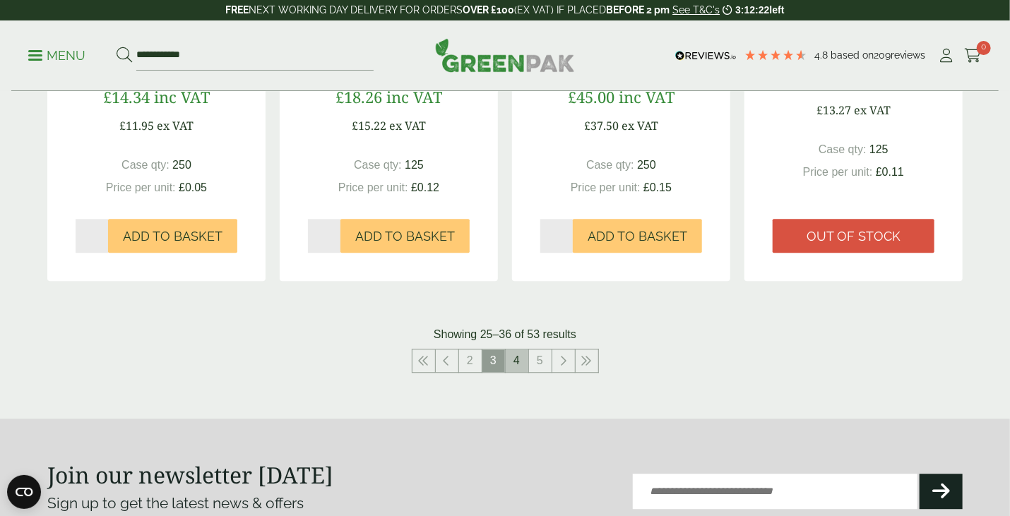
click at [517, 355] on link "4" at bounding box center [517, 361] width 23 height 23
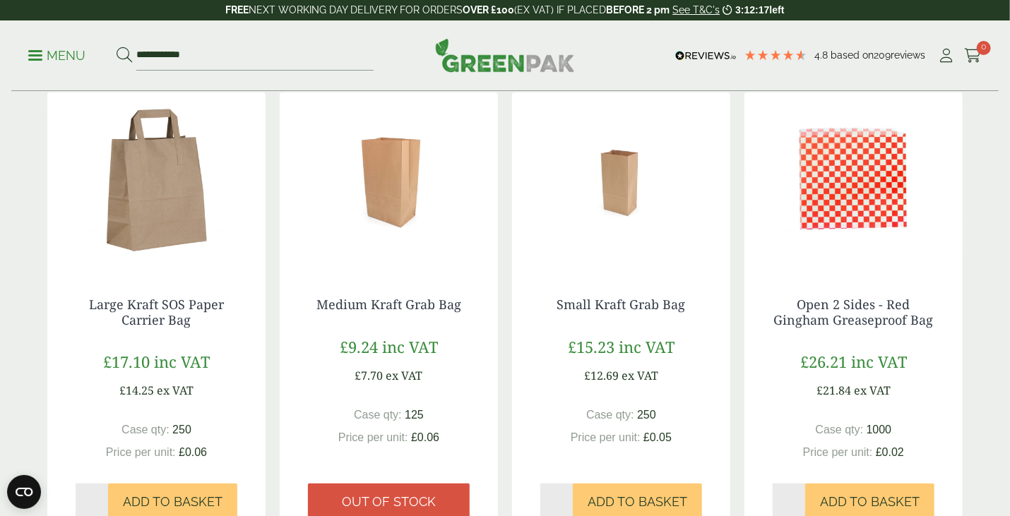
scroll to position [494, 0]
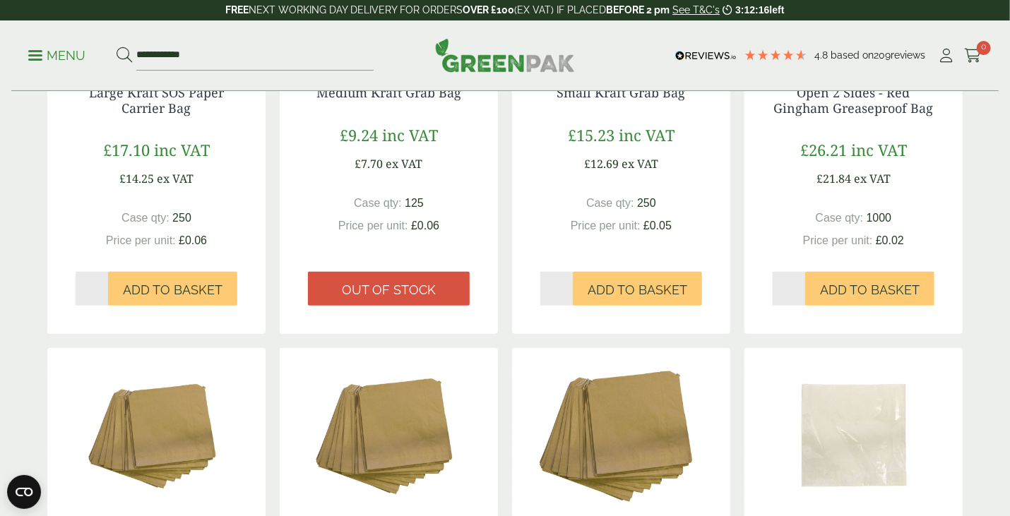
click at [972, 389] on div "Bags & Wraps These paper bags and wraps are essential for food and catering ven…" at bounding box center [505, 479] width 1010 height 1764
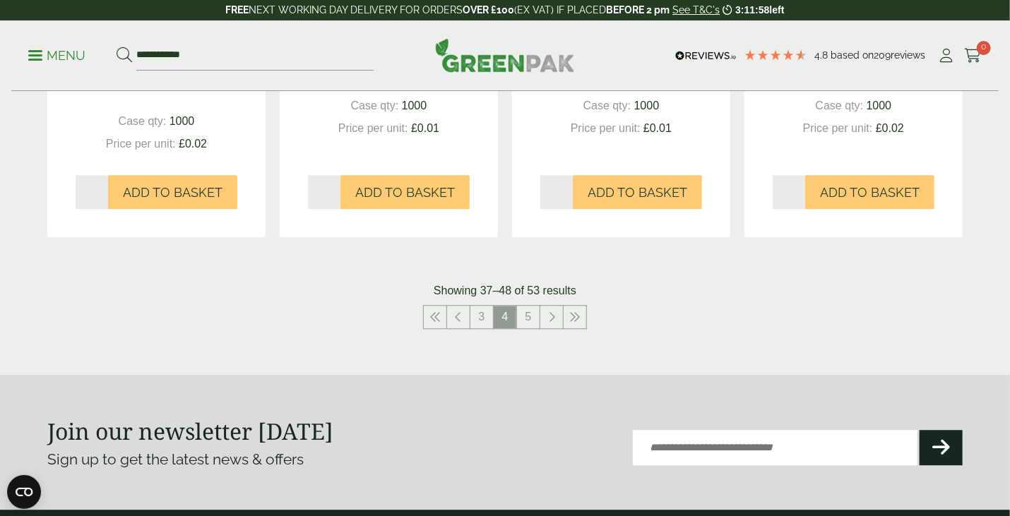
scroll to position [1554, 0]
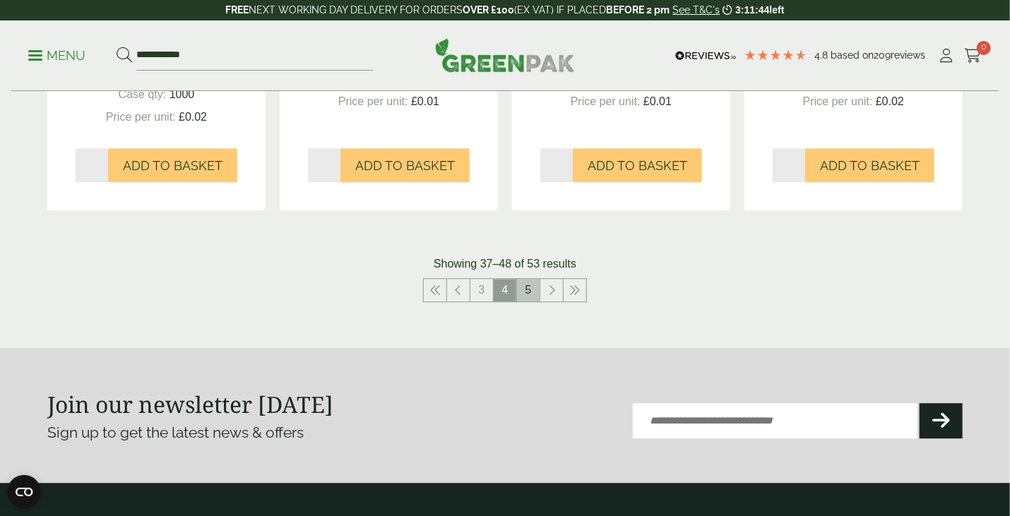
click at [523, 288] on link "5" at bounding box center [528, 290] width 23 height 23
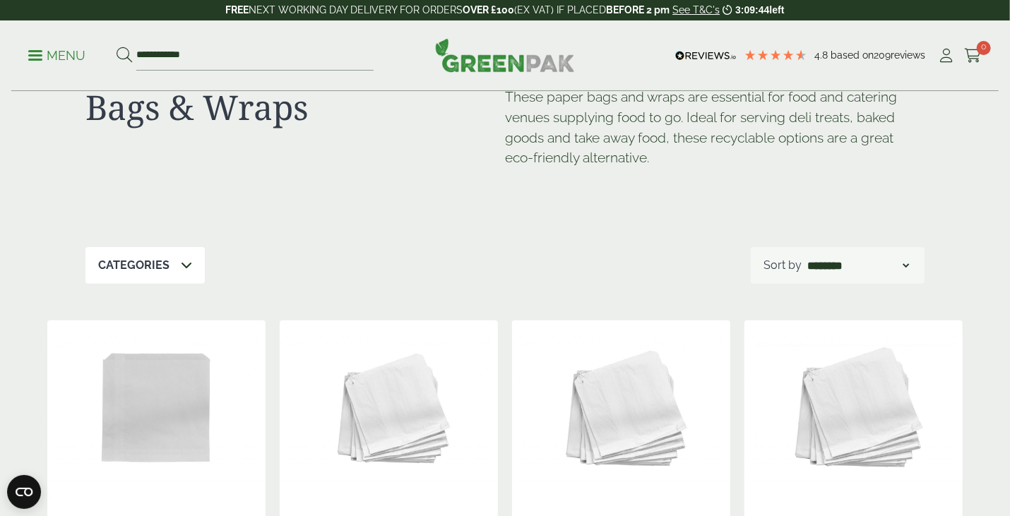
scroll to position [71, 0]
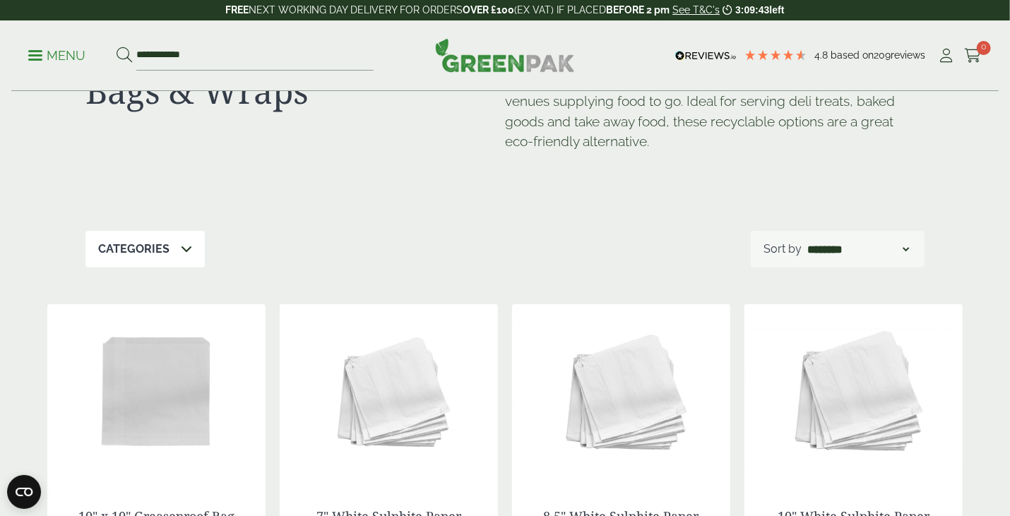
click at [183, 243] on span at bounding box center [186, 249] width 11 height 17
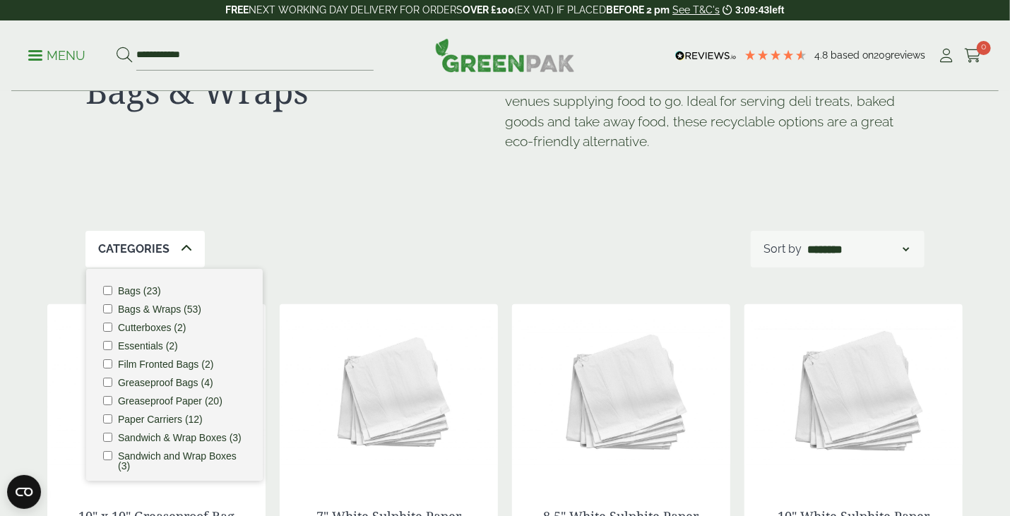
click at [174, 249] on div "Categories" at bounding box center [144, 249] width 119 height 37
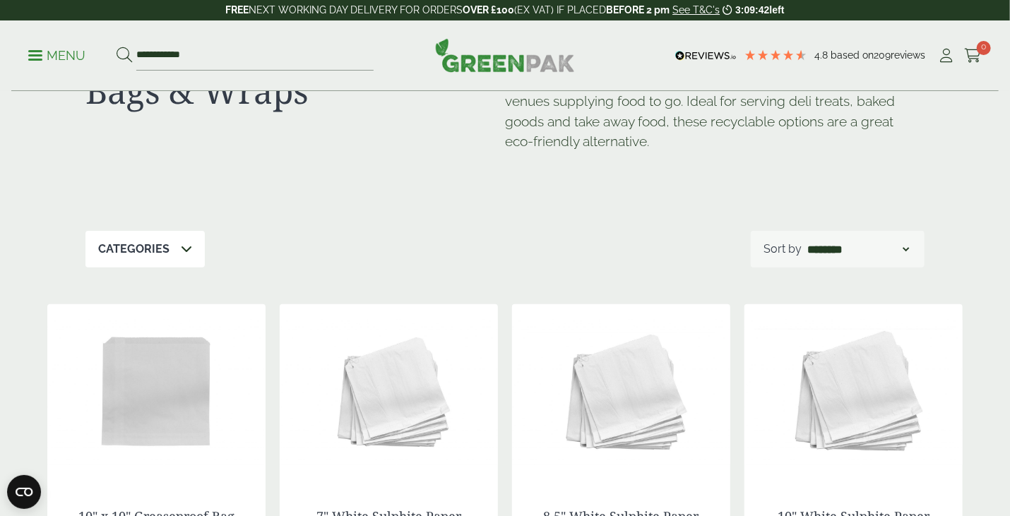
click at [170, 249] on div "Categories" at bounding box center [144, 249] width 119 height 37
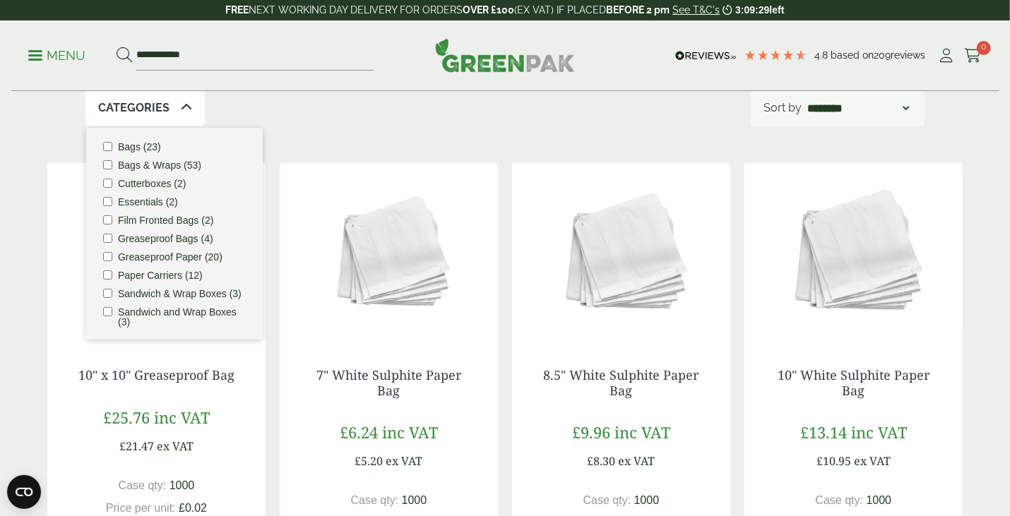
scroll to position [0, 0]
click at [189, 297] on label "Sandwich & Wrap Boxes (3)" at bounding box center [180, 297] width 124 height 10
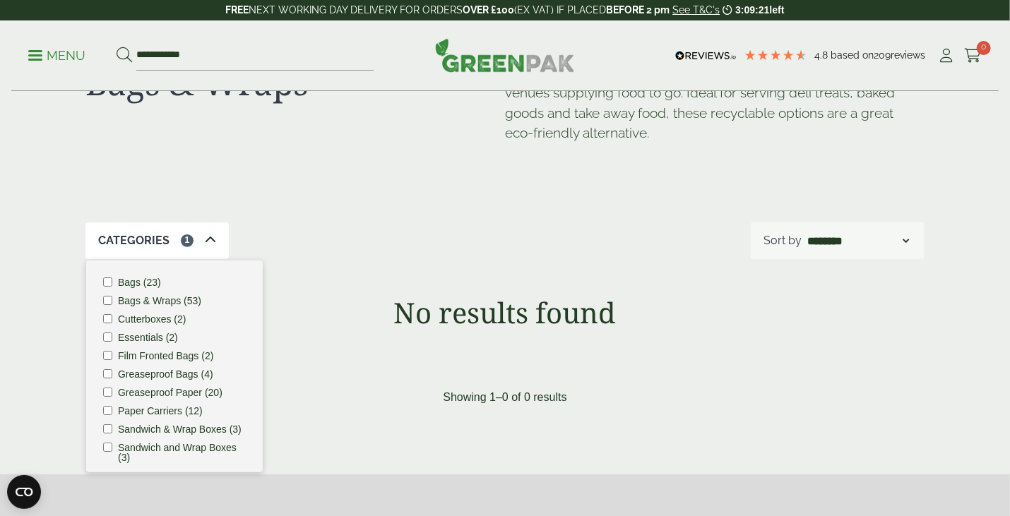
scroll to position [141, 0]
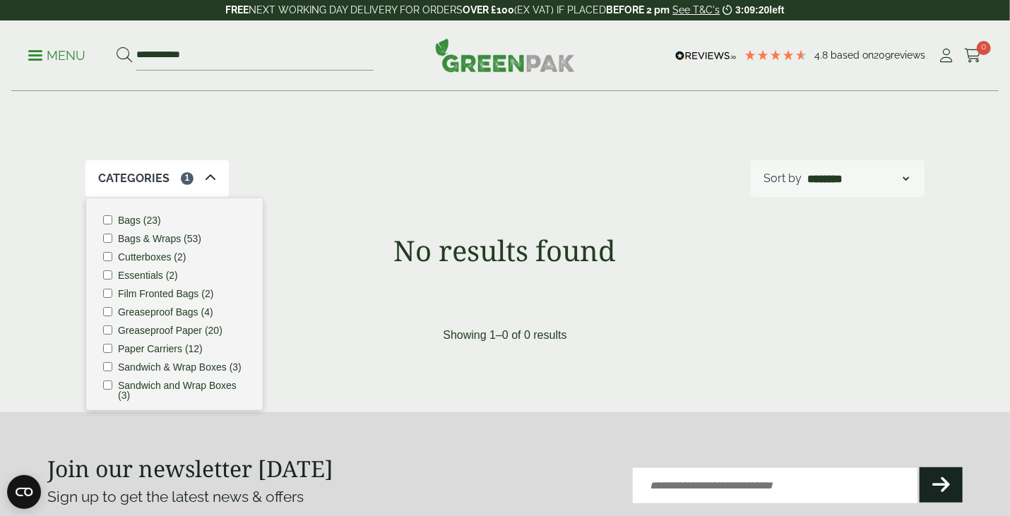
click at [121, 395] on label "Sandwich and Wrap Boxes (3)" at bounding box center [182, 391] width 128 height 20
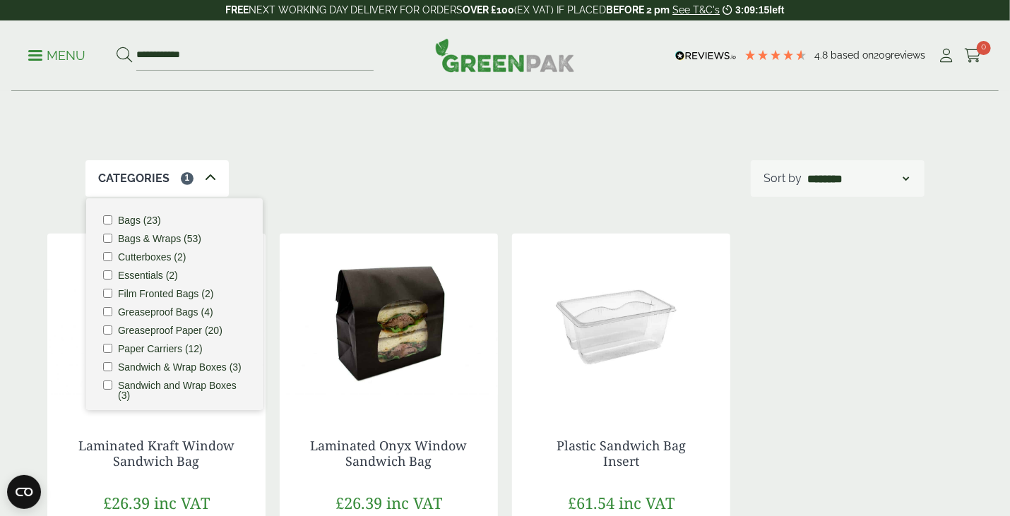
click at [321, 201] on div "Bags & Wraps These paper bags and wraps are essential for food and catering ven…" at bounding box center [505, 361] width 932 height 821
click at [828, 304] on div "Laminated Kraft Window Sandwich Bag £26.39 inc VAT £21.99 ex VAT Case qty: 250 …" at bounding box center [504, 460] width 915 height 453
click at [208, 175] on icon at bounding box center [210, 177] width 11 height 11
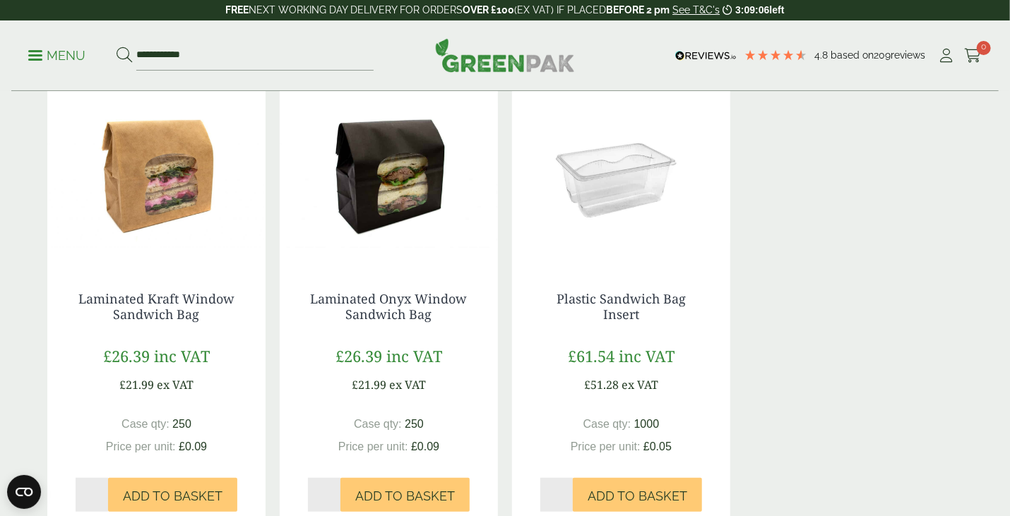
scroll to position [212, 0]
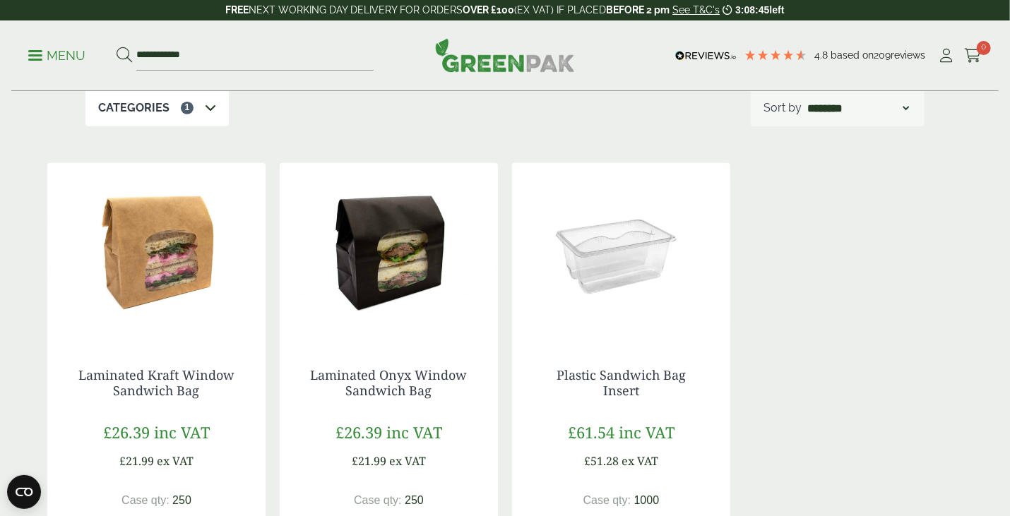
click at [212, 103] on icon at bounding box center [210, 107] width 11 height 11
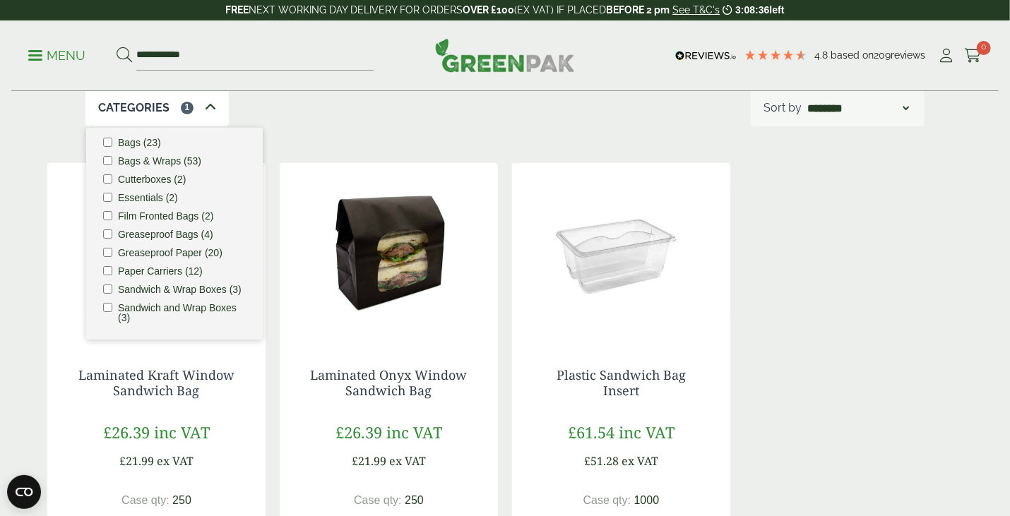
scroll to position [0, 0]
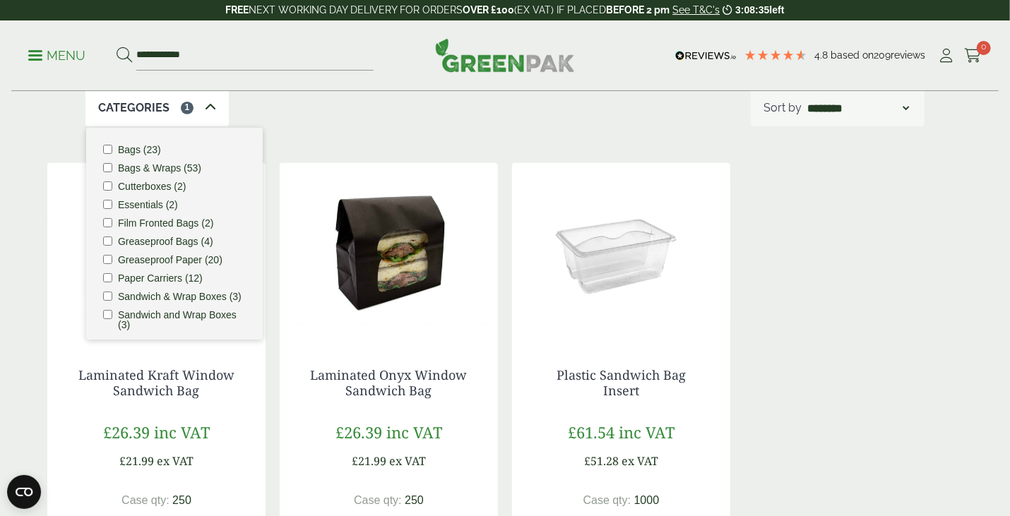
click at [175, 161] on ul "Bags (23) Bags & Wraps (53) Cutterboxes (2) Essentials (2) Film Fronted Bags (2…" at bounding box center [174, 234] width 177 height 212
drag, startPoint x: 177, startPoint y: 166, endPoint x: 190, endPoint y: 166, distance: 12.7
click at [181, 166] on label "Bags & Wraps (53)" at bounding box center [159, 168] width 83 height 10
click at [196, 160] on ul "Bags (23) Bags & Wraps (53) Cutterboxes (2) Essentials (2) Film Fronted Bags (2…" at bounding box center [174, 234] width 177 height 212
click at [107, 163] on ul "Bags (23) Bags & Wraps (53) Cutterboxes (2) Essentials (2) Film Fronted Bags (2…" at bounding box center [174, 234] width 177 height 212
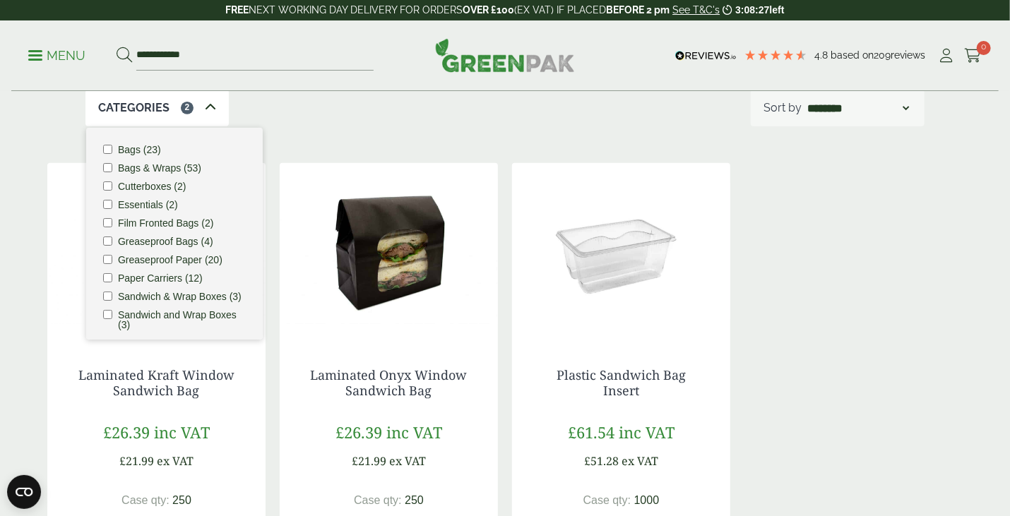
drag, startPoint x: 851, startPoint y: 270, endPoint x: 715, endPoint y: 243, distance: 138.9
click at [852, 270] on div "Laminated Kraft Window Sandwich Bag £26.39 inc VAT £21.99 ex VAT Case qty: 250 …" at bounding box center [504, 389] width 915 height 453
click at [167, 165] on label "Bags & Wraps (53)" at bounding box center [159, 168] width 83 height 10
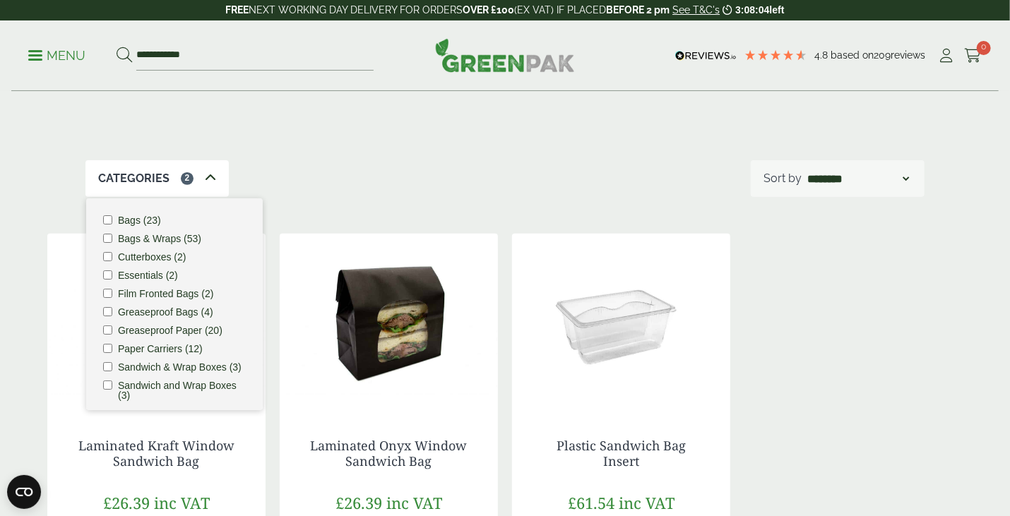
click at [349, 172] on div "Categories 2 Bags (23) Bags & Wraps (53) Cutterboxes (2) Essentials (2) Film Fr…" at bounding box center [504, 178] width 839 height 37
click at [196, 179] on div "Categories 2" at bounding box center [156, 178] width 143 height 37
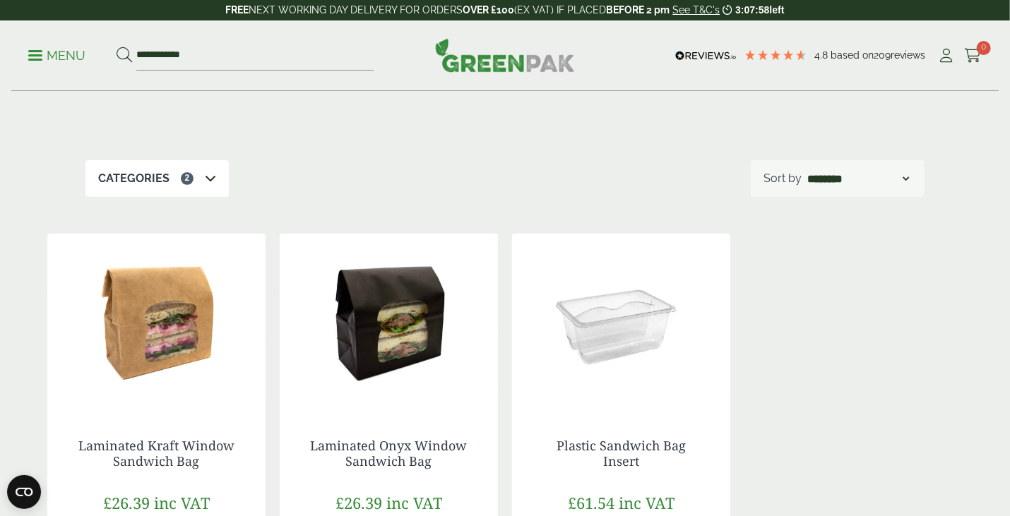
click at [62, 55] on p "Menu" at bounding box center [56, 55] width 57 height 17
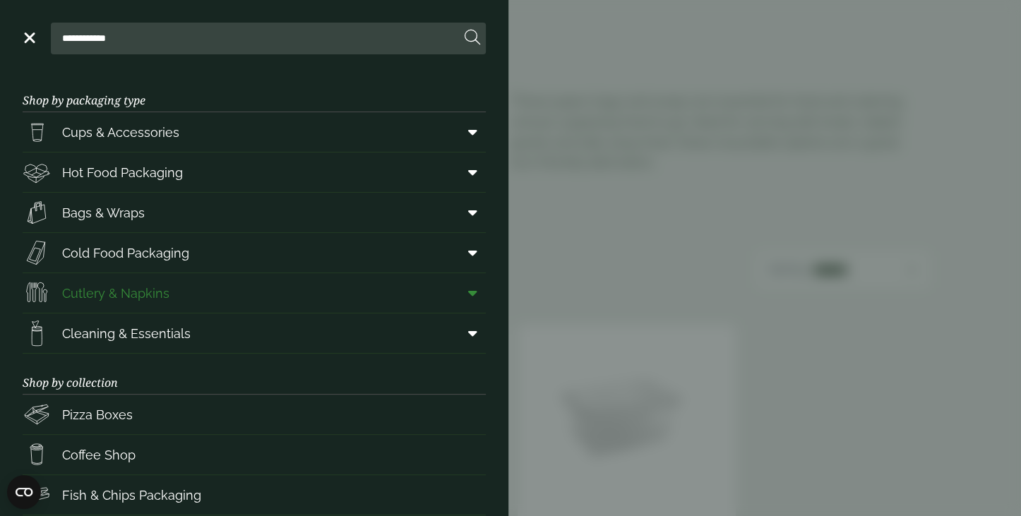
click at [454, 289] on span at bounding box center [470, 293] width 32 height 27
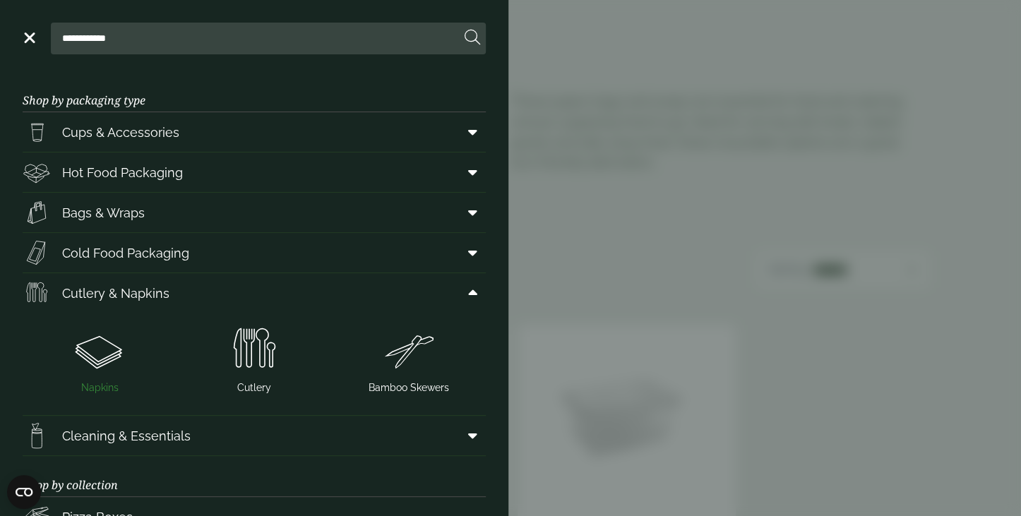
click at [105, 352] on img at bounding box center [99, 349] width 143 height 56
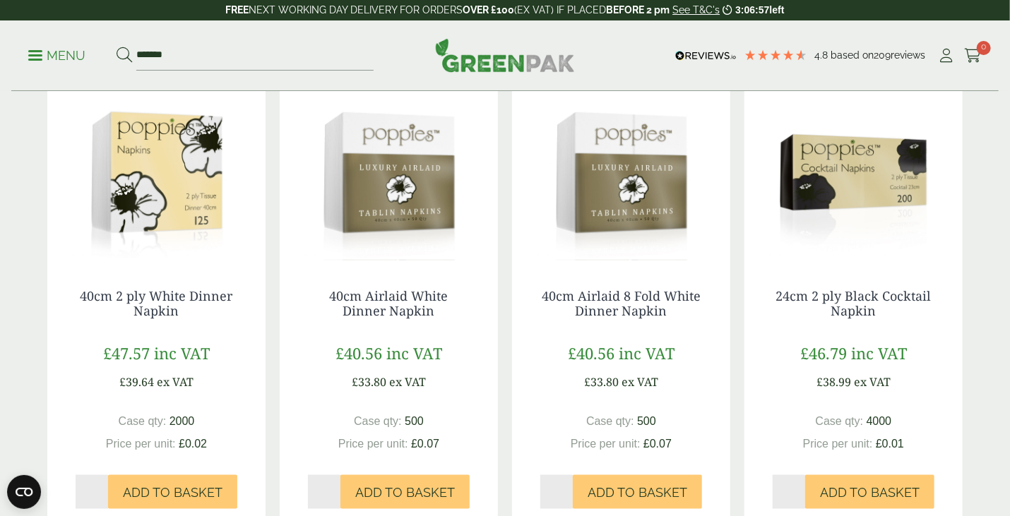
scroll to position [706, 0]
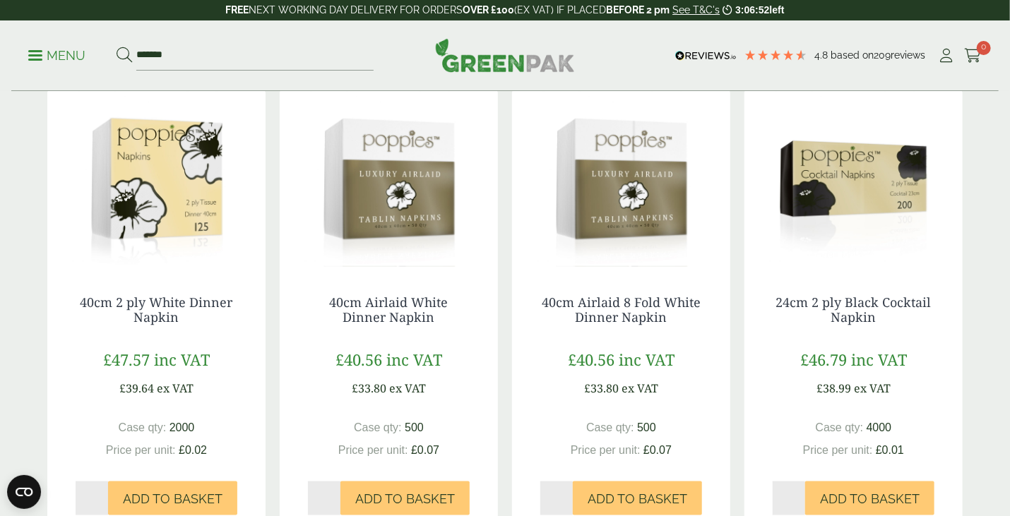
click at [488, 53] on img at bounding box center [505, 55] width 140 height 34
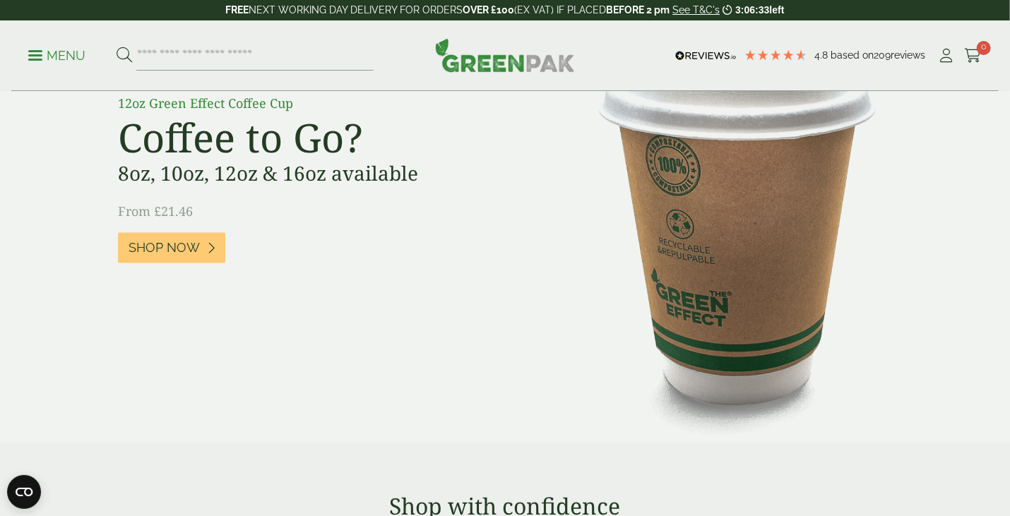
scroll to position [1130, 0]
